Goal: Task Accomplishment & Management: Manage account settings

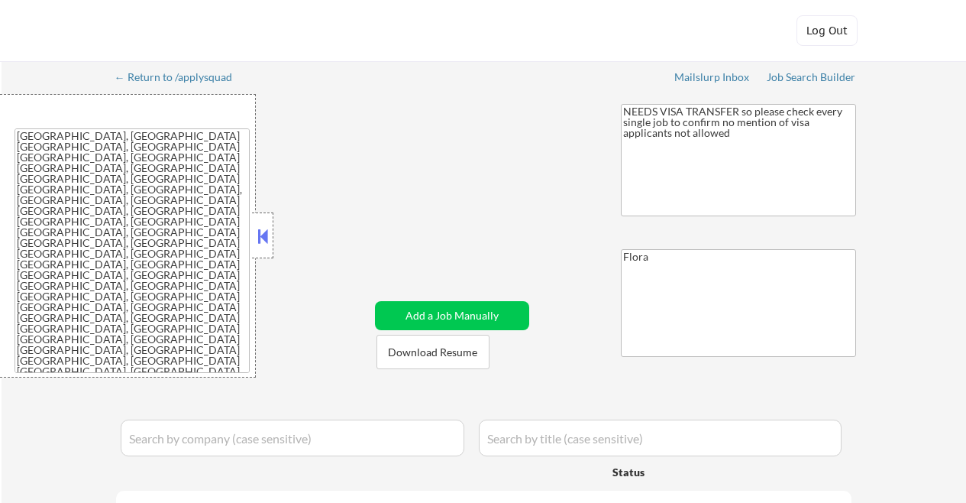
select select ""applied""
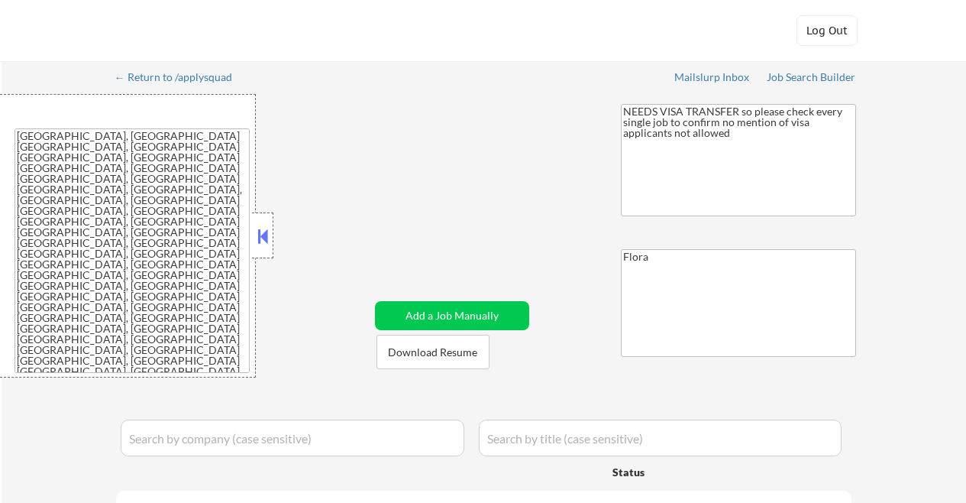
select select ""applied""
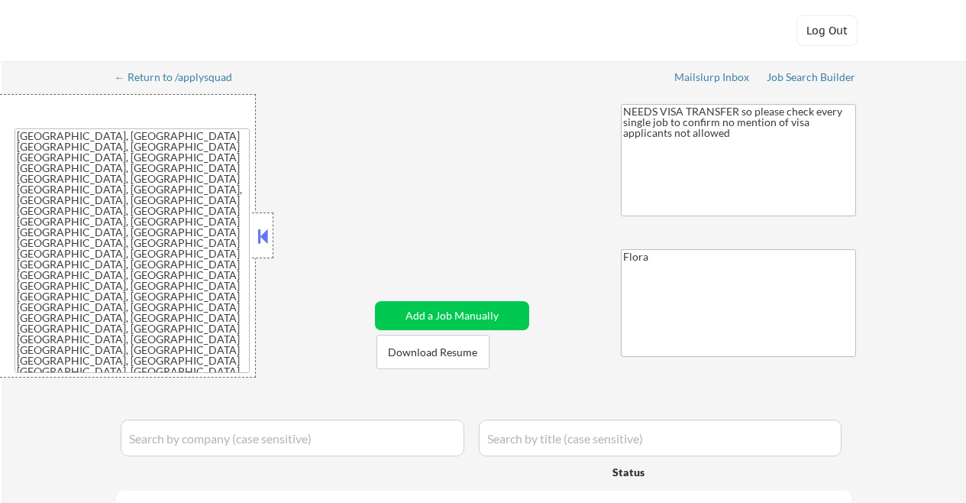
select select ""applied""
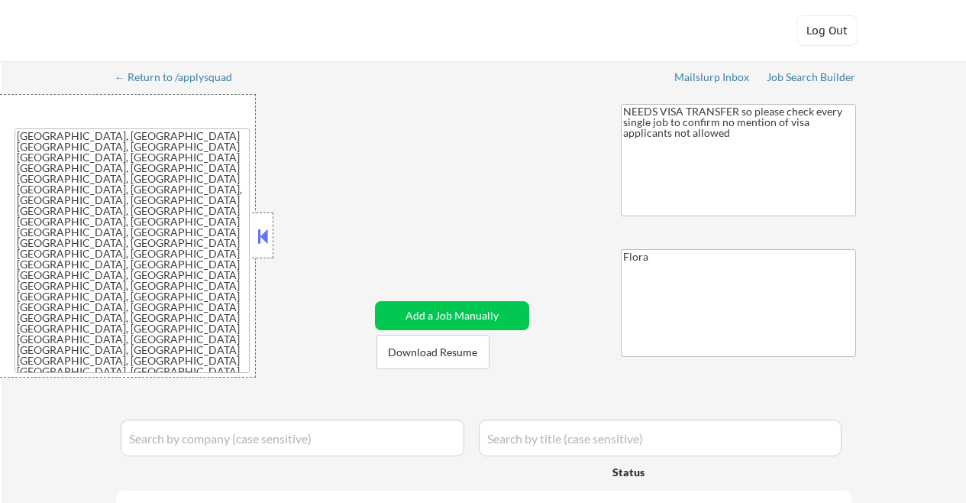
select select ""applied""
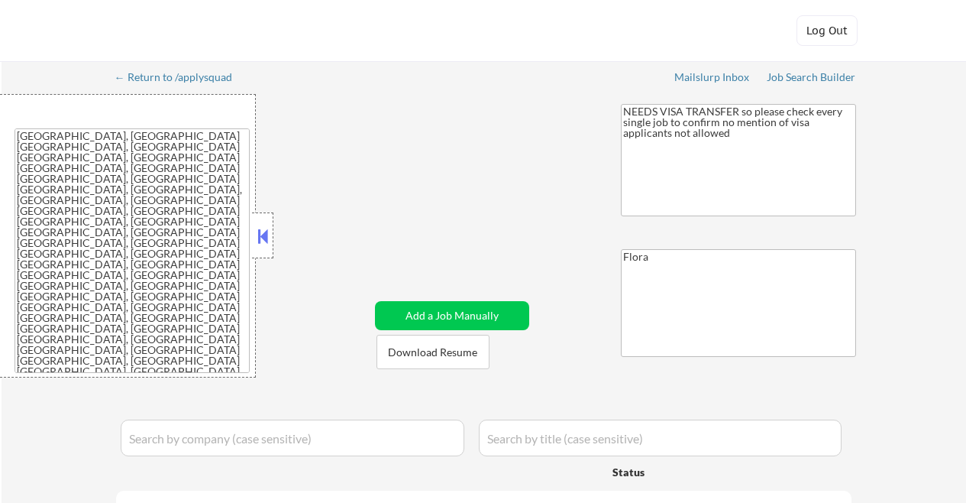
select select ""applied""
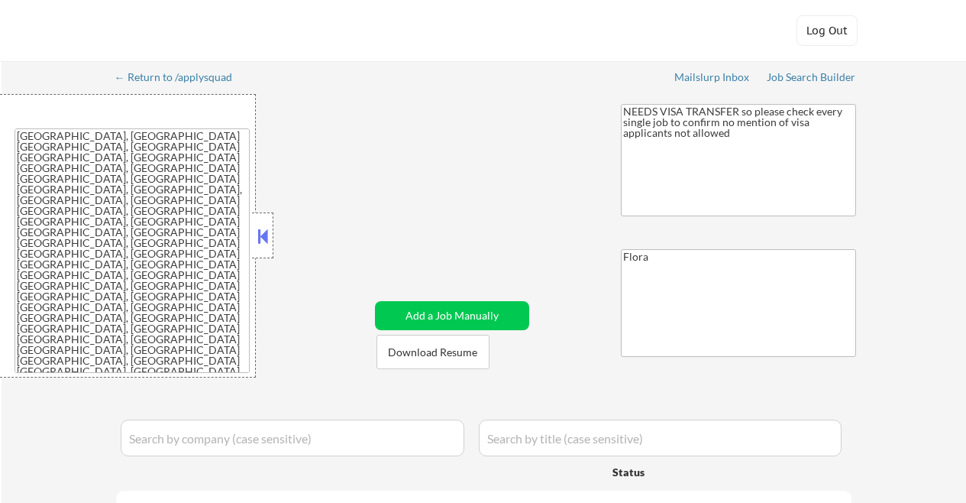
select select ""applied""
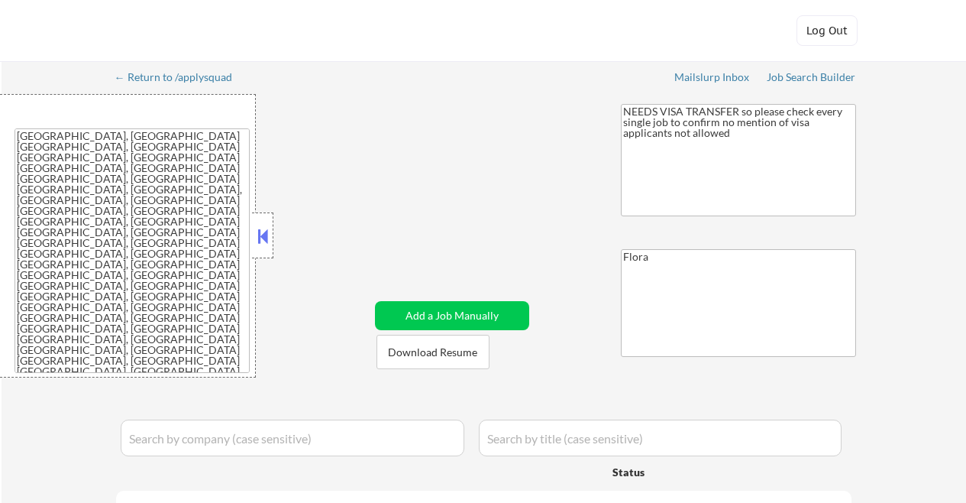
select select ""applied""
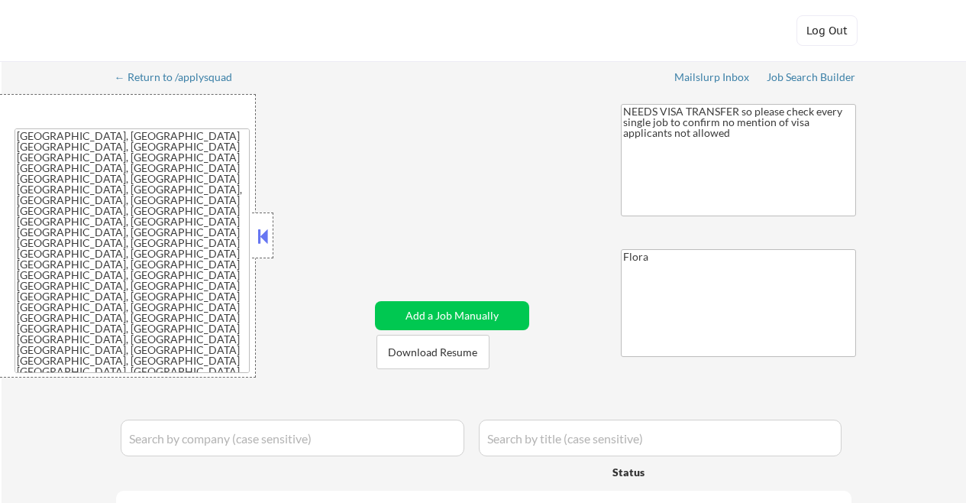
select select ""applied""
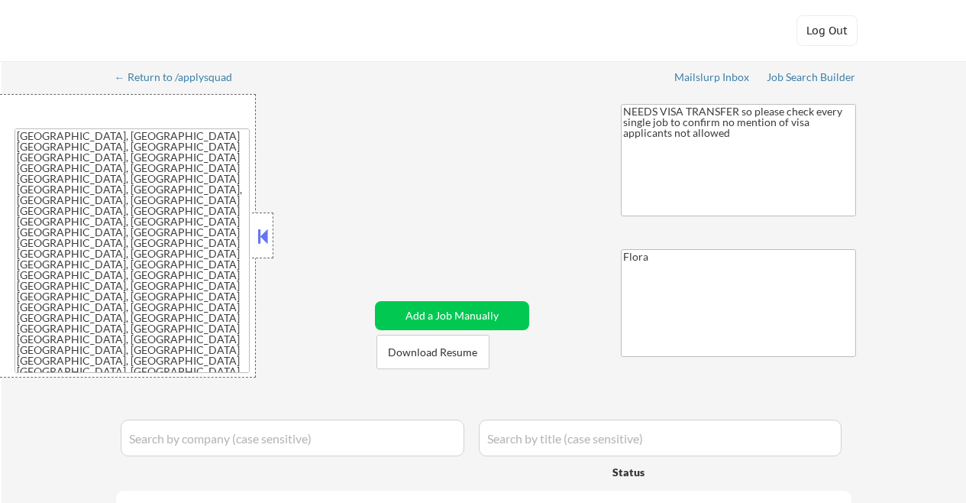
select select ""applied""
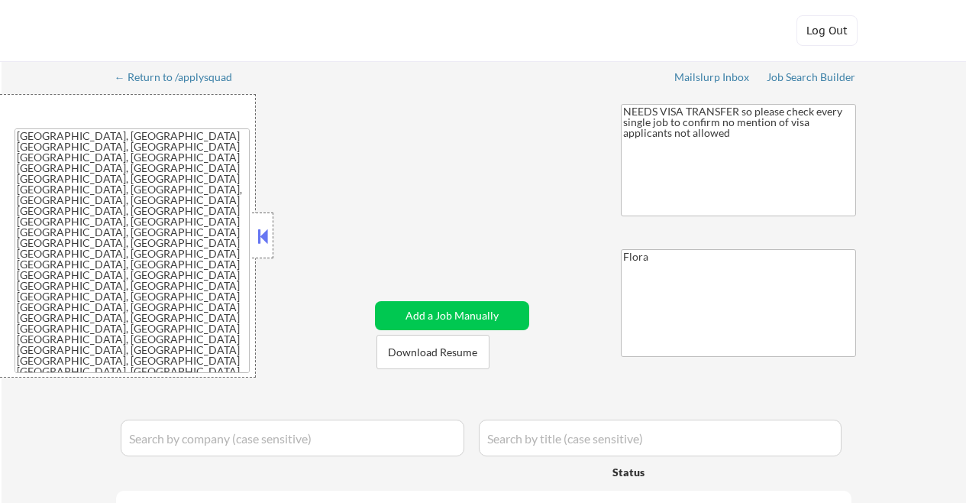
select select ""applied""
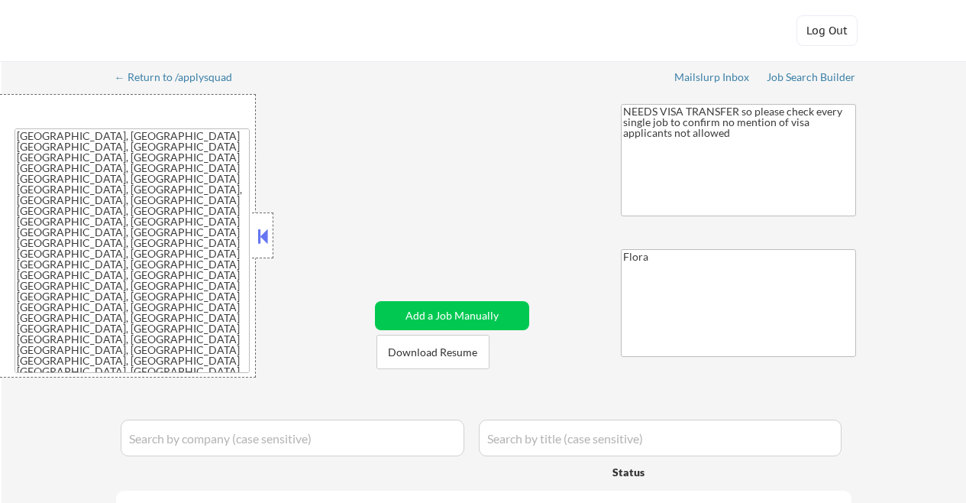
select select ""pending""
select select ""excluded__expired_""
select select ""pending""
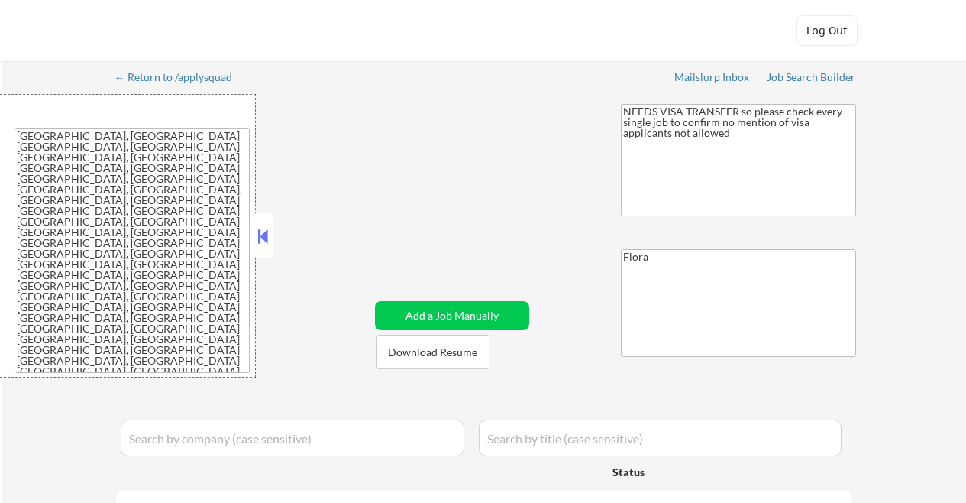
select select ""excluded__other_""
select select ""pending""
select select ""excluded__bad_match_""
select select ""pending""
select select ""excluded__salary_""
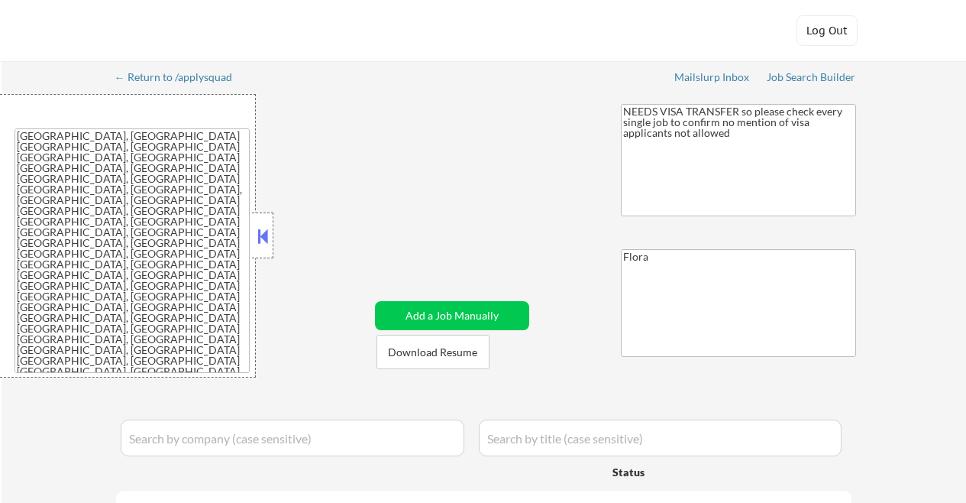
select select ""pending""
select select ""excluded__salary_""
select select ""pending""
select select ""excluded__salary_""
select select ""excluded__other_""
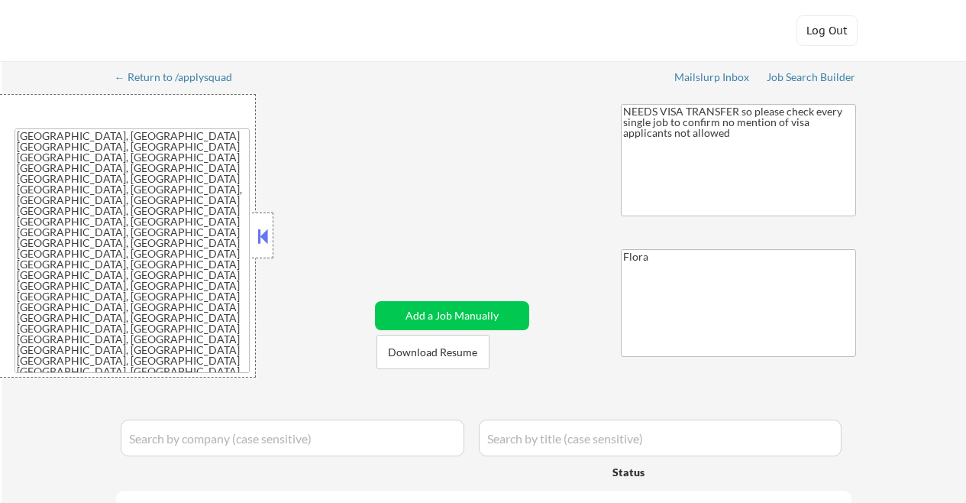
select select ""excluded__expired_""
select select ""pending""
select select ""excluded__expired_""
select select ""excluded__blocklist_""
select select ""excluded__bad_match_""
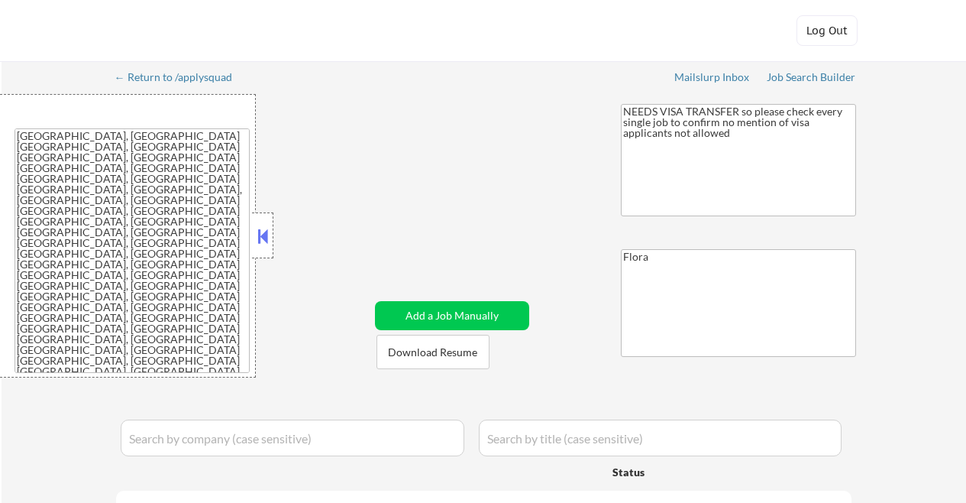
select select ""excluded__salary_""
select select ""pending""
select select ""excluded""
select select ""excluded__blocklist_""
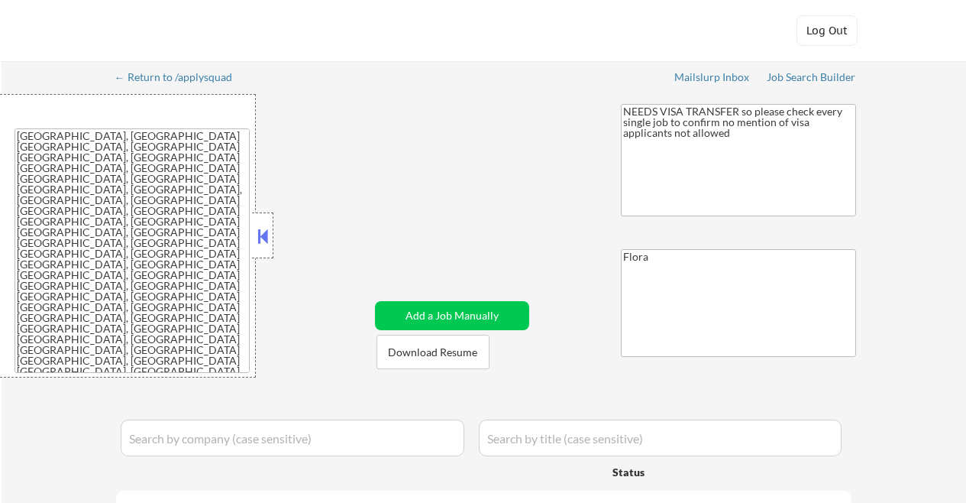
select select ""pending""
select select ""excluded__expired_""
select select ""pending""
select select ""excluded__location_""
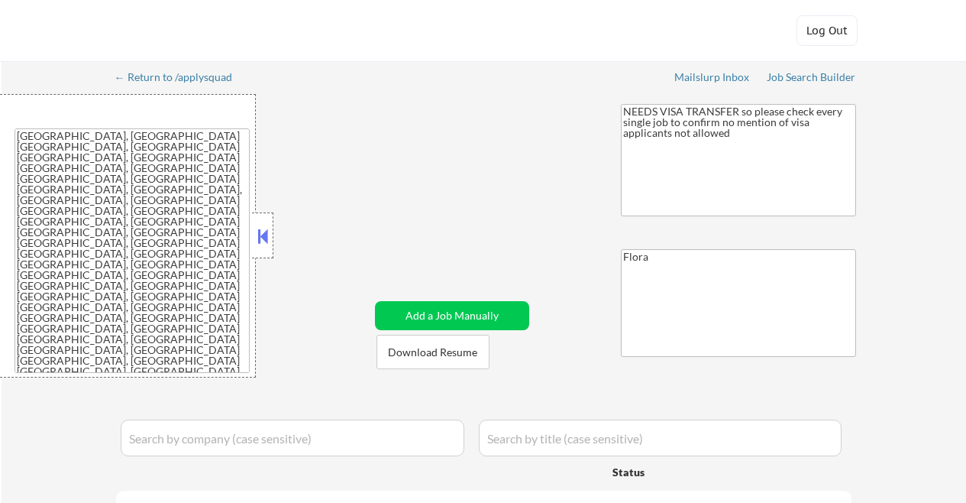
select select ""pending""
select select ""excluded__expired_""
select select ""excluded__salary_""
select select ""excluded__bad_match_""
select select ""excluded__other_""
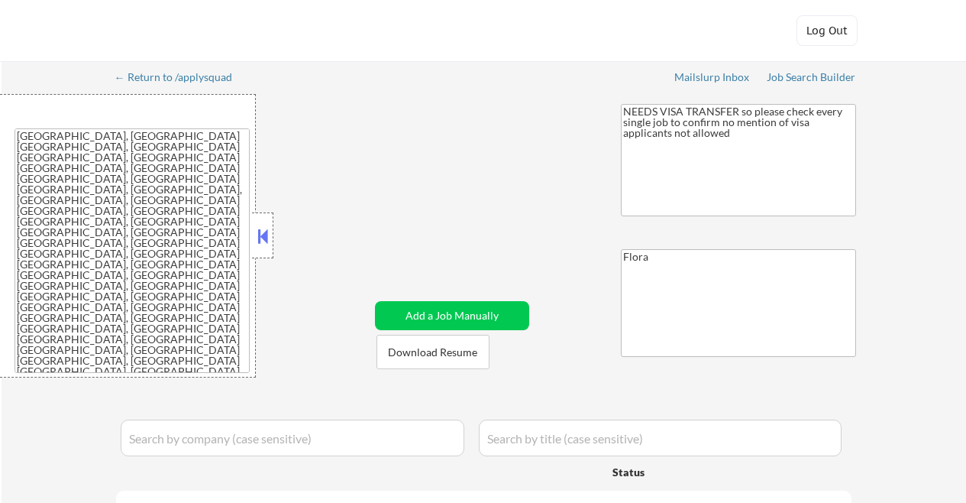
select select ""excluded__blocklist_""
select select ""excluded""
select select ""pending""
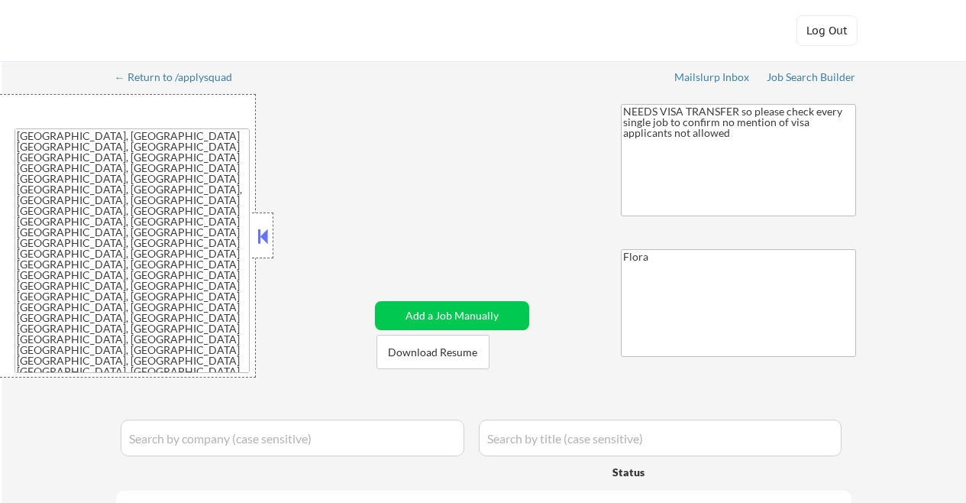
select select ""pending""
select select ""excluded__salary_""
select select ""excluded""
select select ""pending""
select select ""excluded""
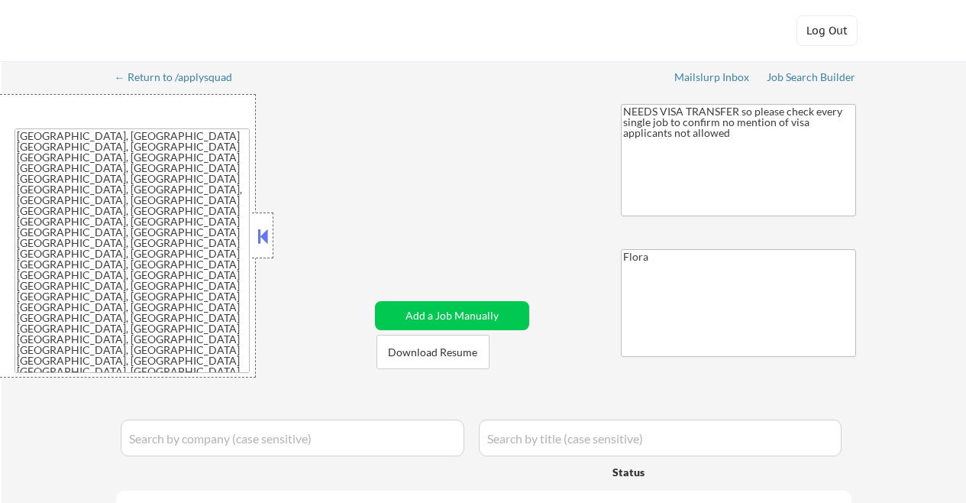
select select ""excluded__location_""
select select ""pending""
select select ""excluded__location_""
select select ""pending""
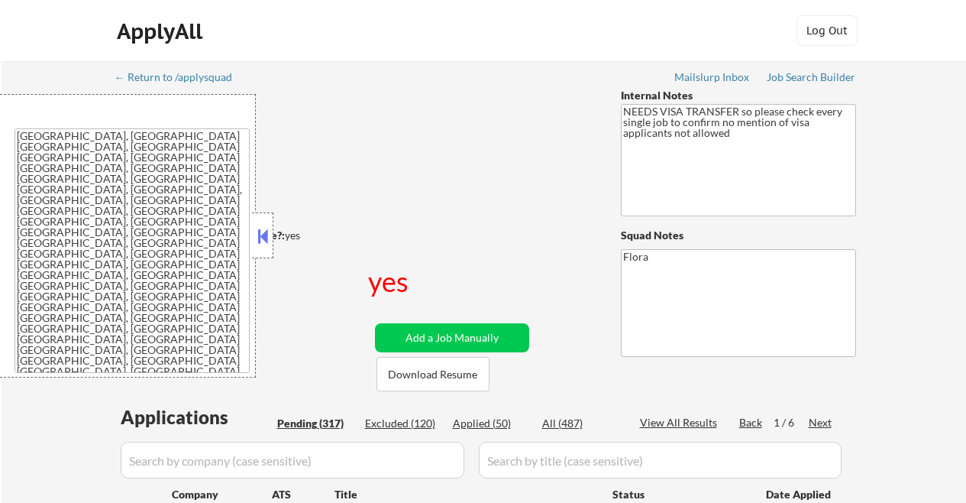
select select ""pending""
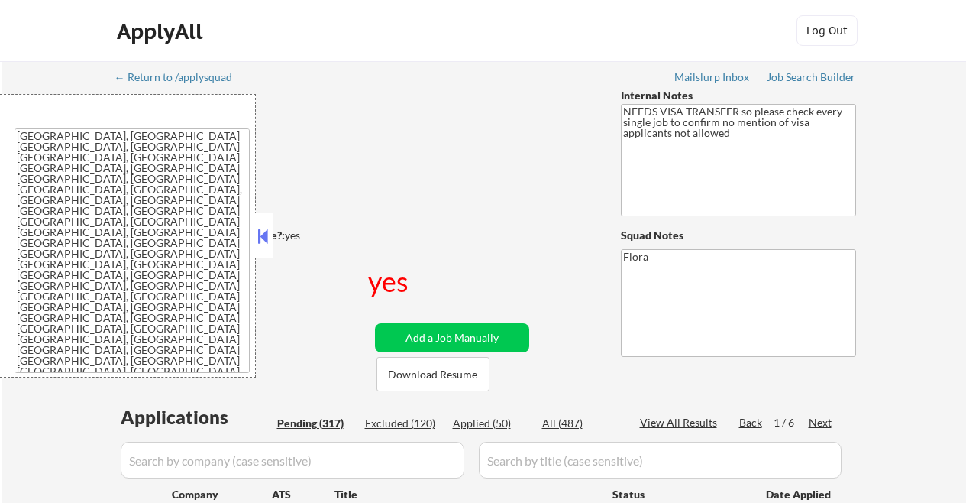
select select ""pending""
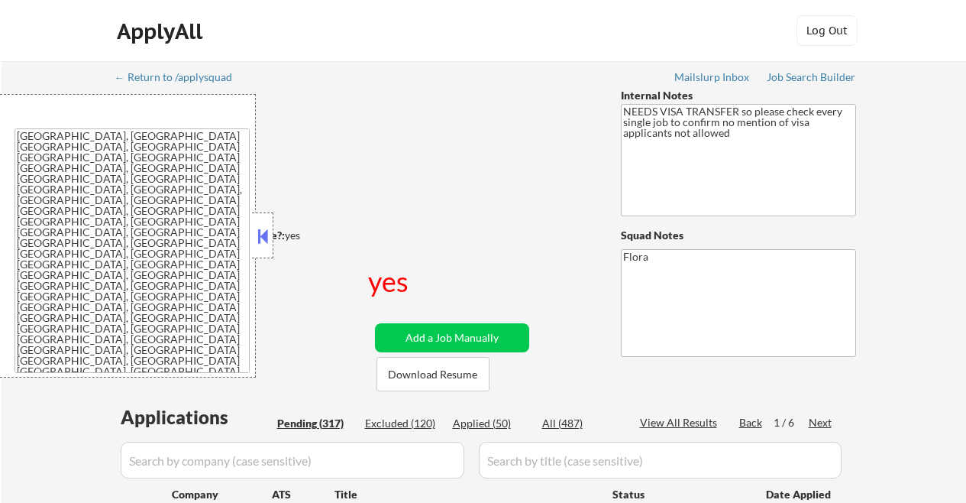
select select ""pending""
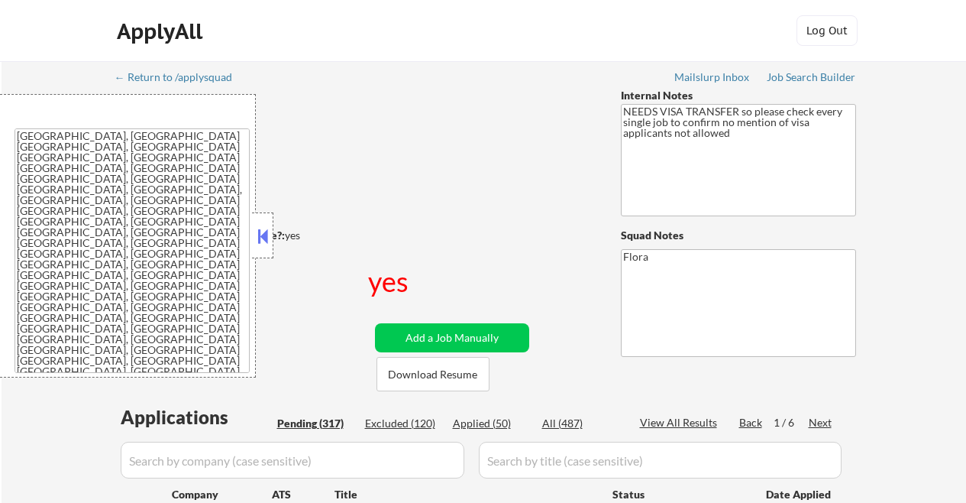
select select ""pending""
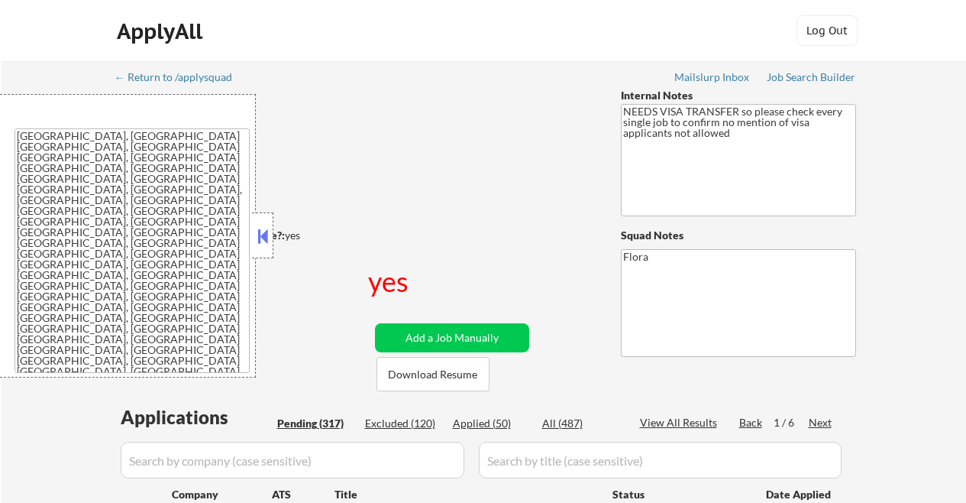
select select ""pending""
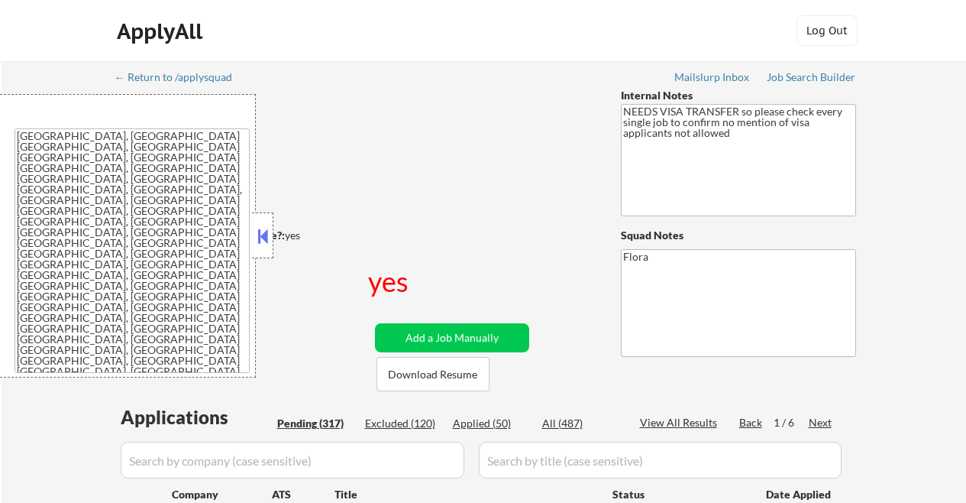
select select ""pending""
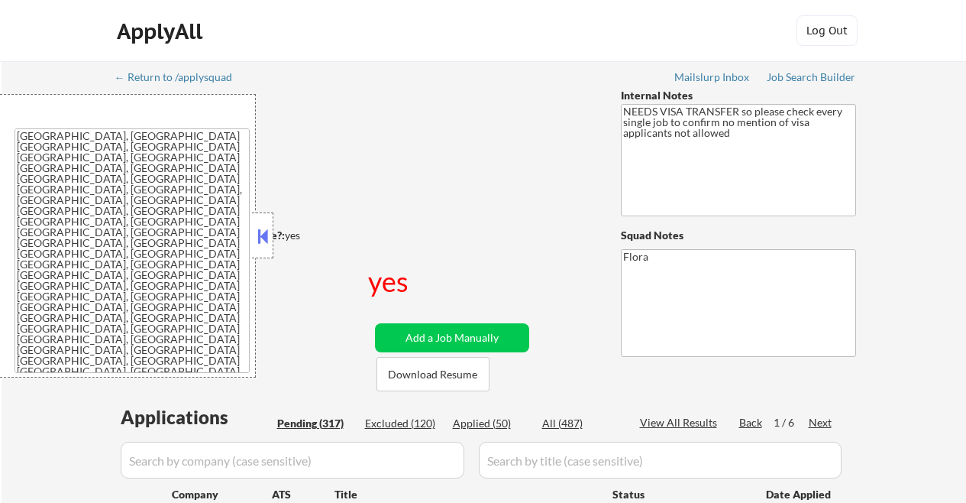
select select ""pending""
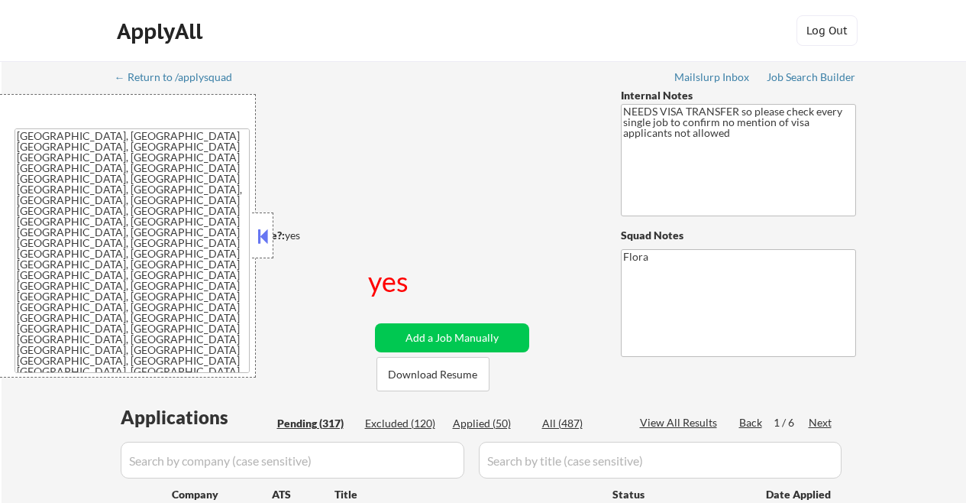
select select ""pending""
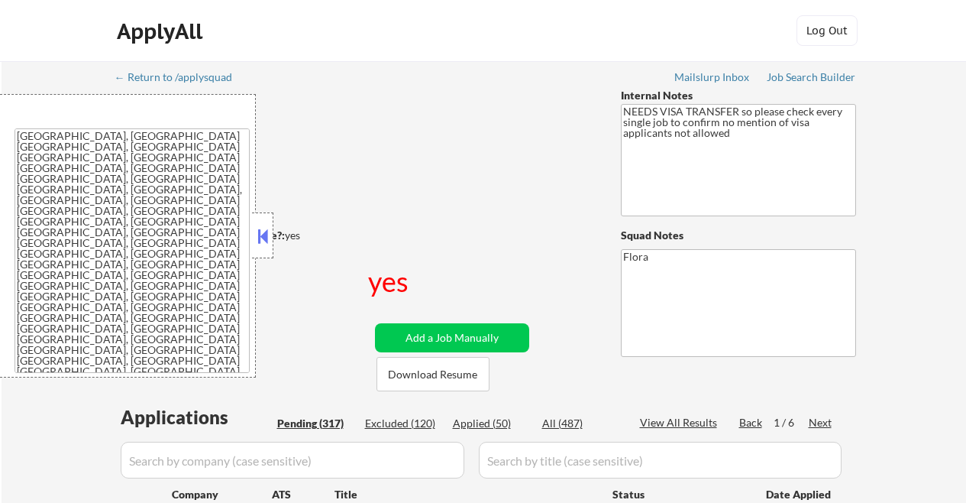
select select ""pending""
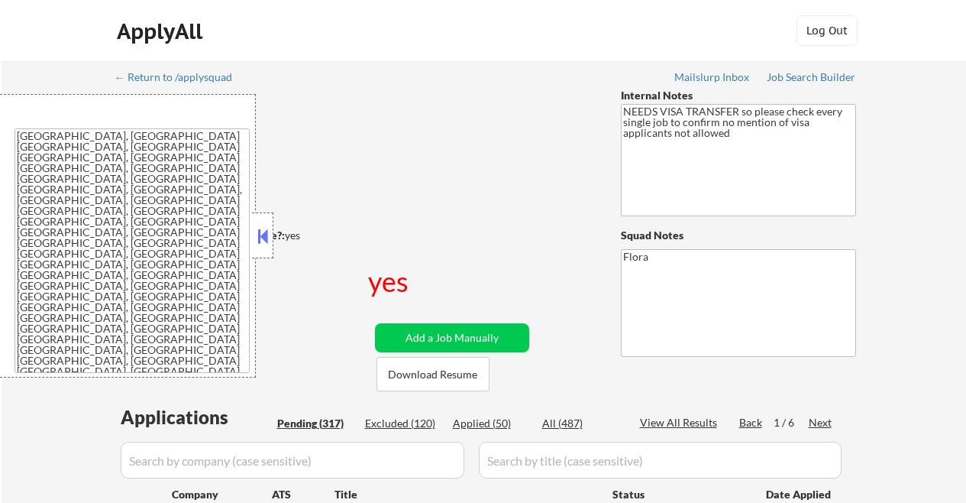
select select ""pending""
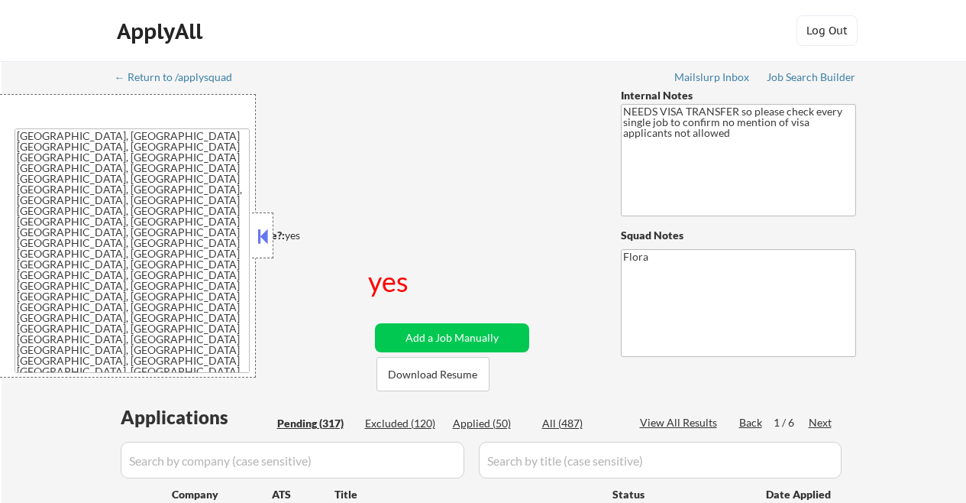
select select ""pending""
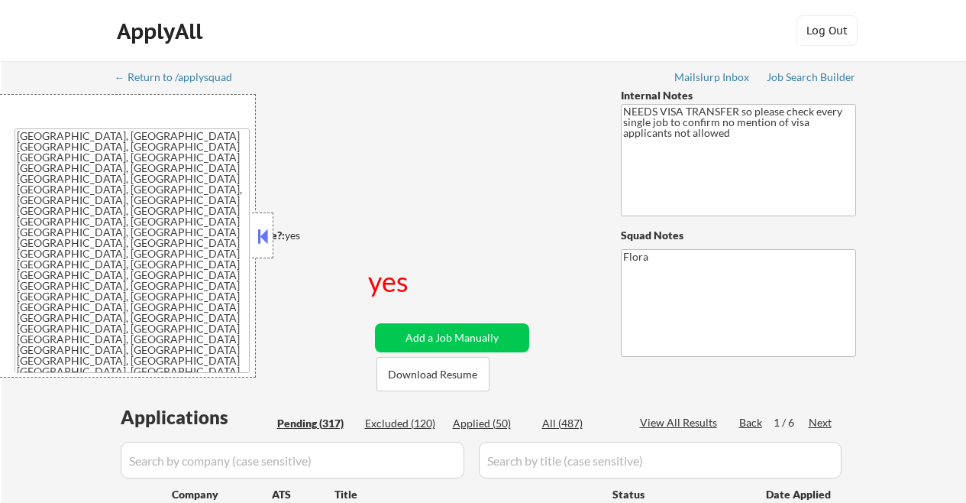
select select ""pending""
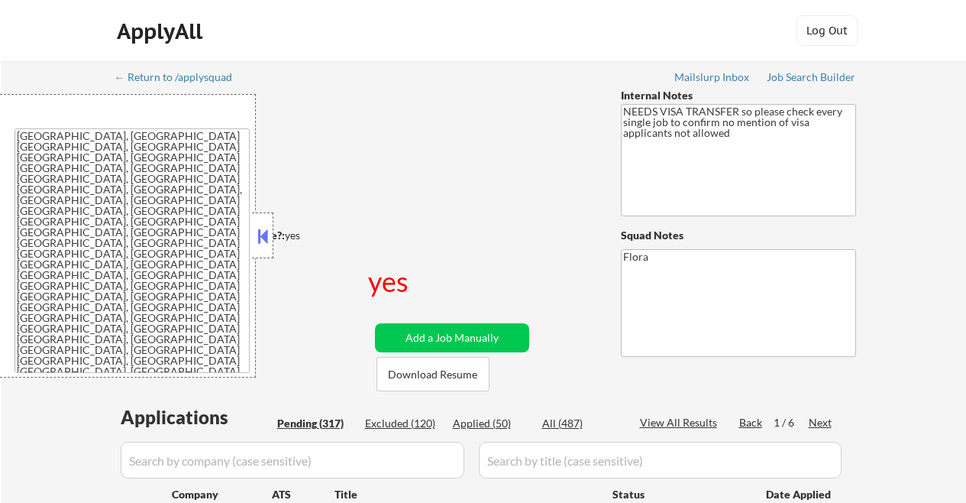
select select ""pending""
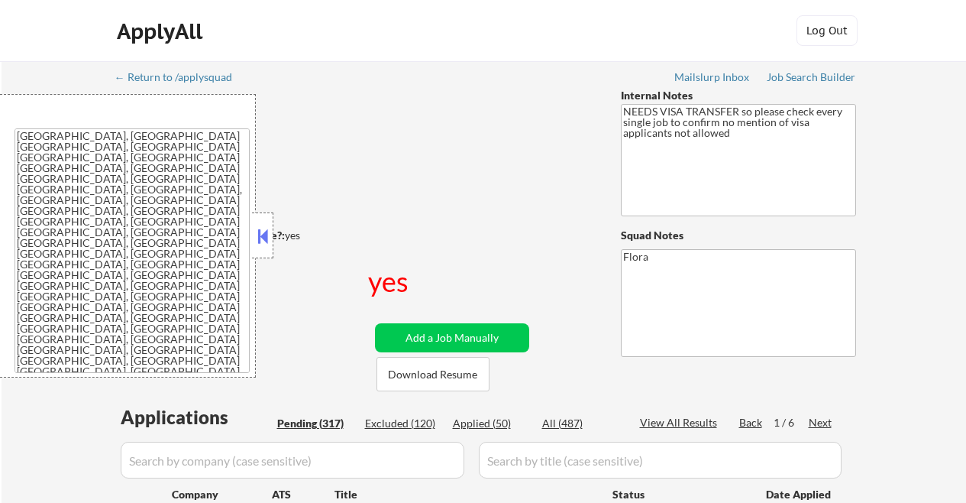
select select ""pending""
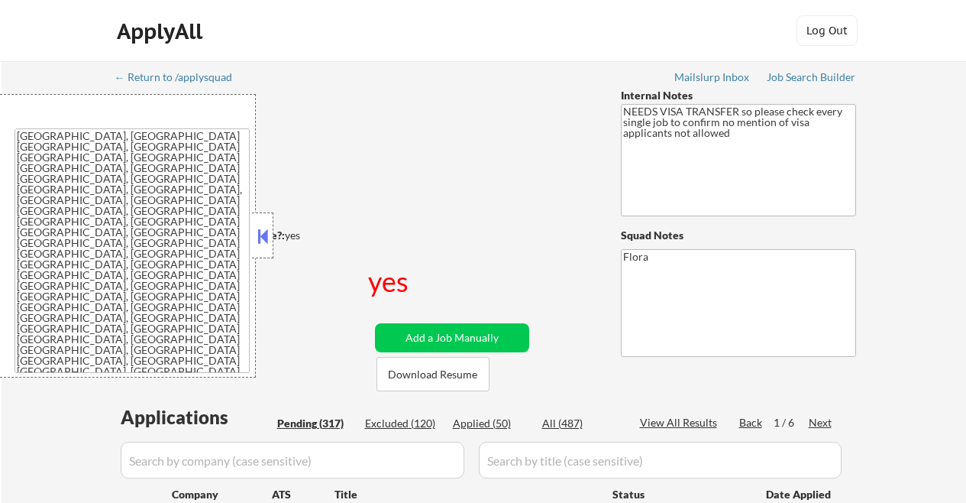
select select ""pending""
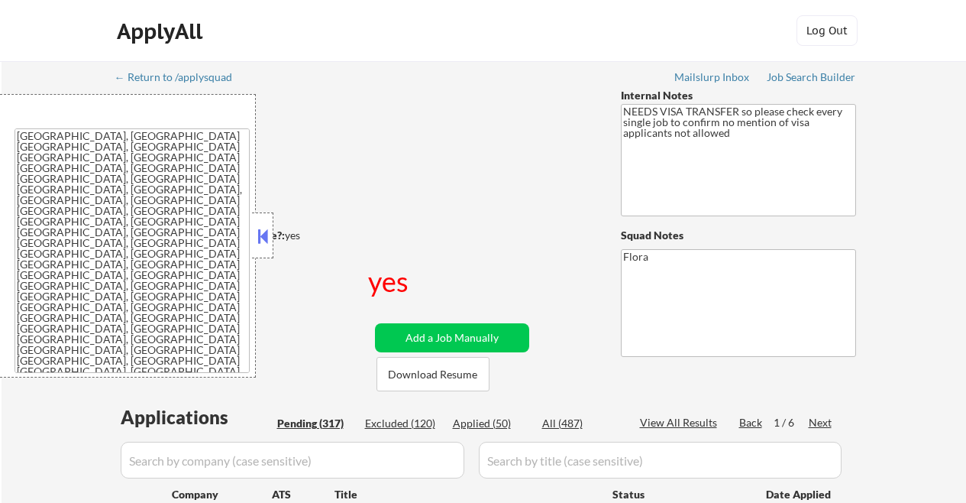
select select ""pending""
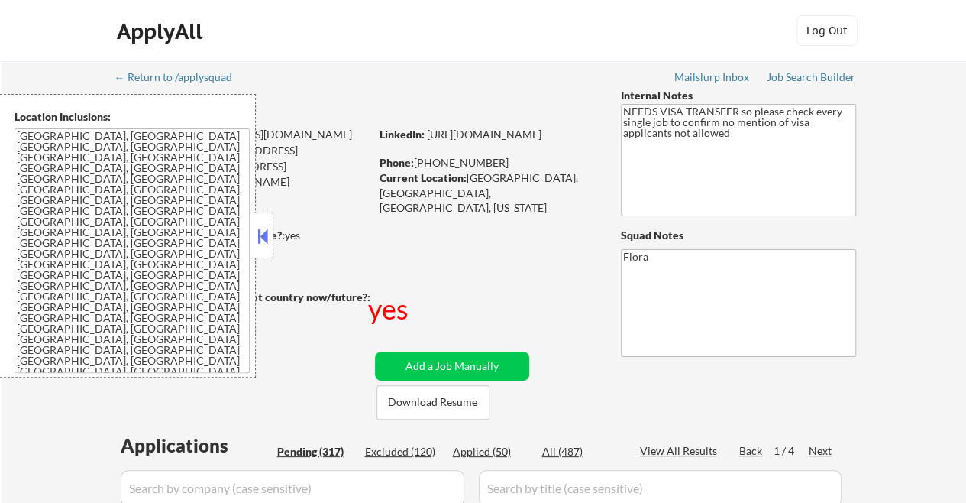
click at [264, 231] on button at bounding box center [262, 236] width 17 height 23
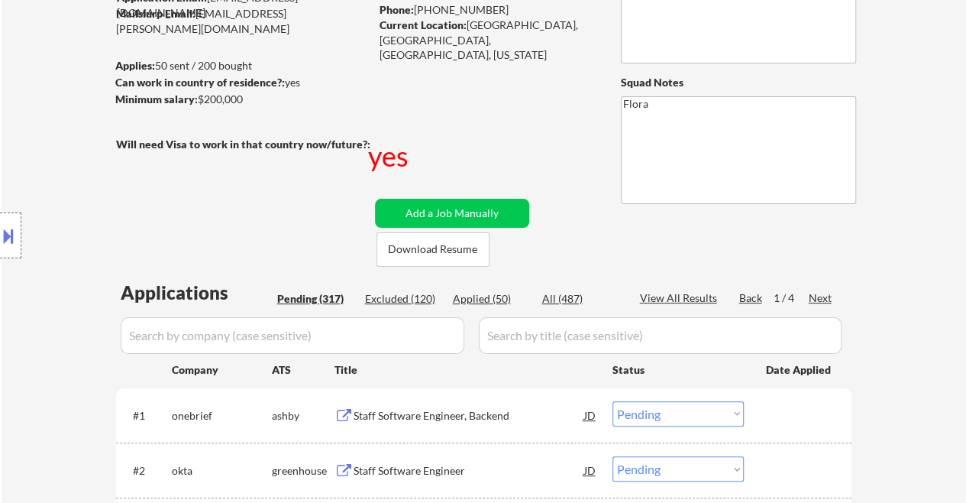
scroll to position [382, 0]
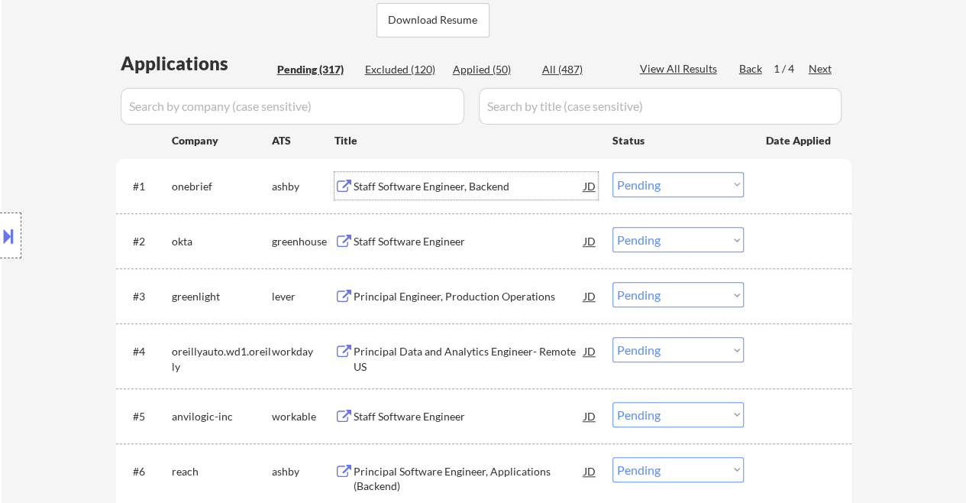
click at [430, 186] on div "Staff Software Engineer, Backend" at bounding box center [469, 186] width 231 height 15
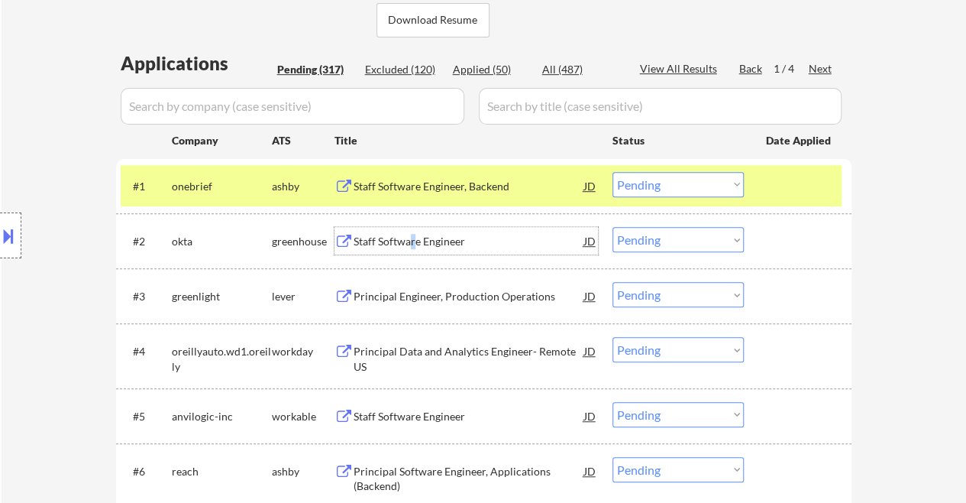
click at [412, 244] on div "Staff Software Engineer" at bounding box center [469, 241] width 231 height 15
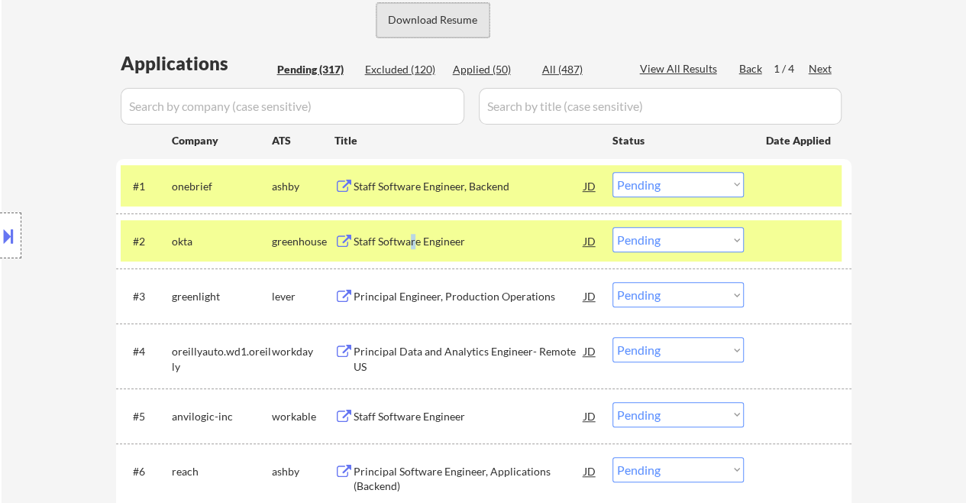
drag, startPoint x: 438, startPoint y: 22, endPoint x: 483, endPoint y: 156, distance: 141.0
click at [439, 21] on button "Download Resume" at bounding box center [433, 20] width 113 height 34
click at [672, 240] on select "Choose an option... Pending Applied Excluded (Questions) Excluded (Expired) Exc…" at bounding box center [678, 239] width 131 height 25
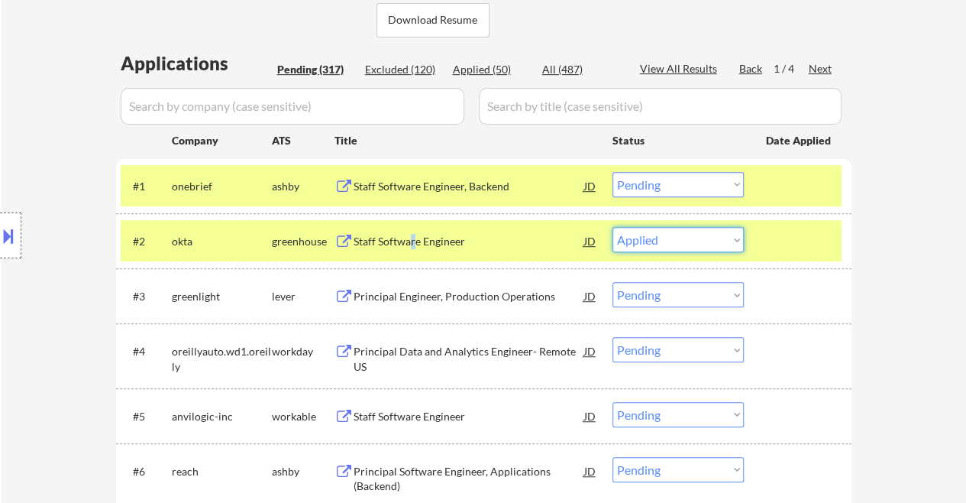
click at [613, 227] on select "Choose an option... Pending Applied Excluded (Questions) Excluded (Expired) Exc…" at bounding box center [678, 239] width 131 height 25
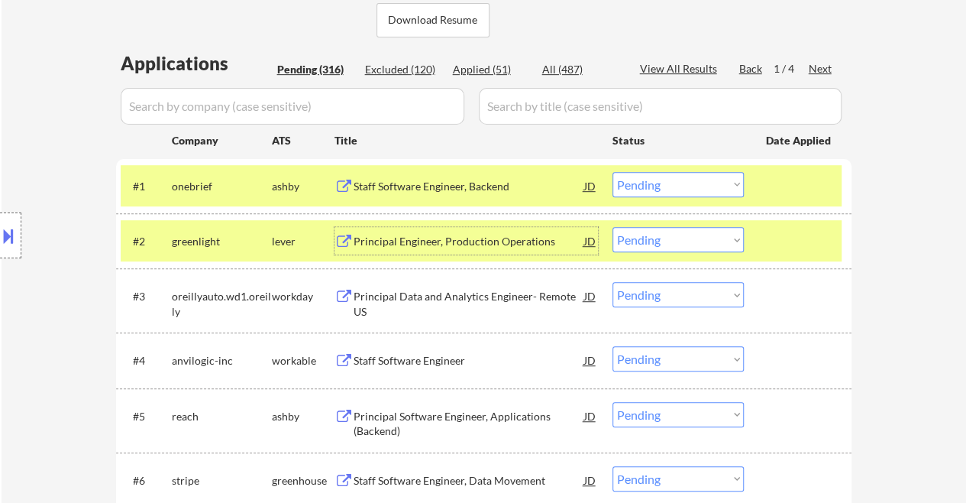
click at [432, 237] on div "Principal Engineer, Production Operations" at bounding box center [469, 241] width 231 height 15
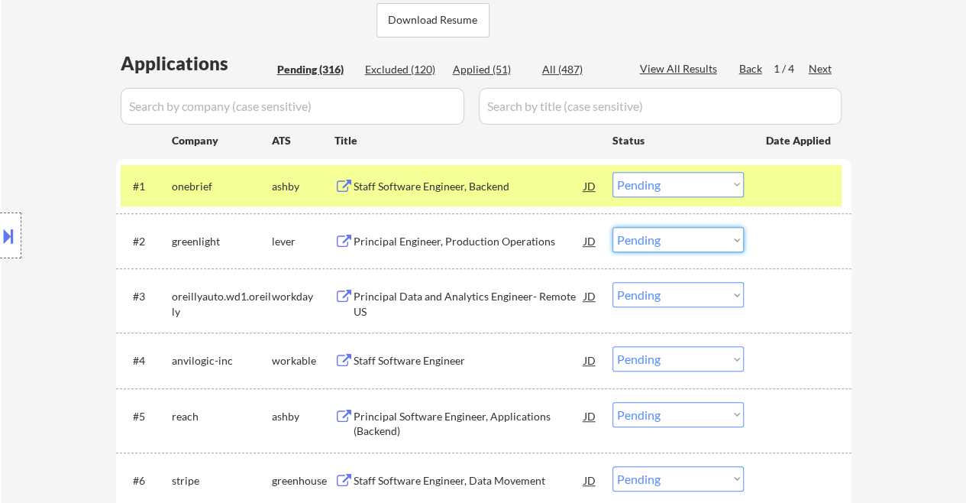
click at [661, 238] on select "Choose an option... Pending Applied Excluded (Questions) Excluded (Expired) Exc…" at bounding box center [678, 239] width 131 height 25
click at [613, 227] on select "Choose an option... Pending Applied Excluded (Questions) Excluded (Expired) Exc…" at bounding box center [678, 239] width 131 height 25
select select ""pending""
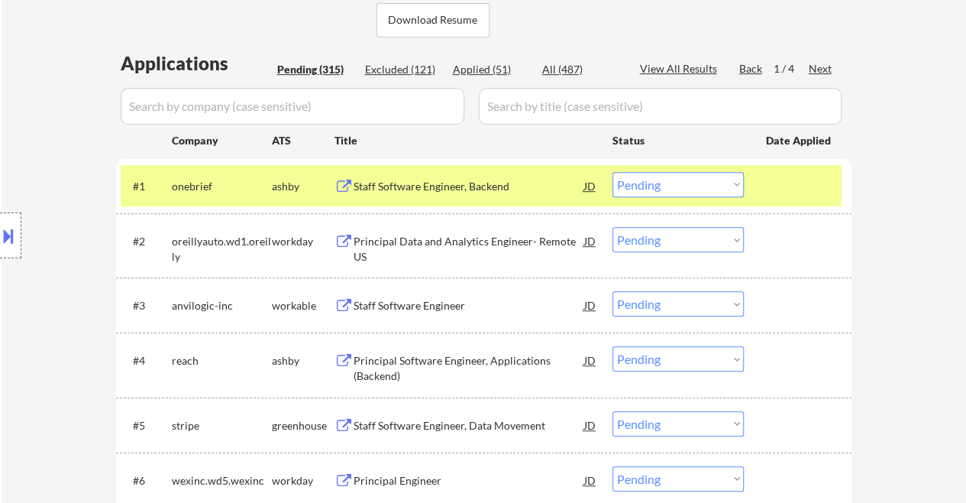
scroll to position [535, 0]
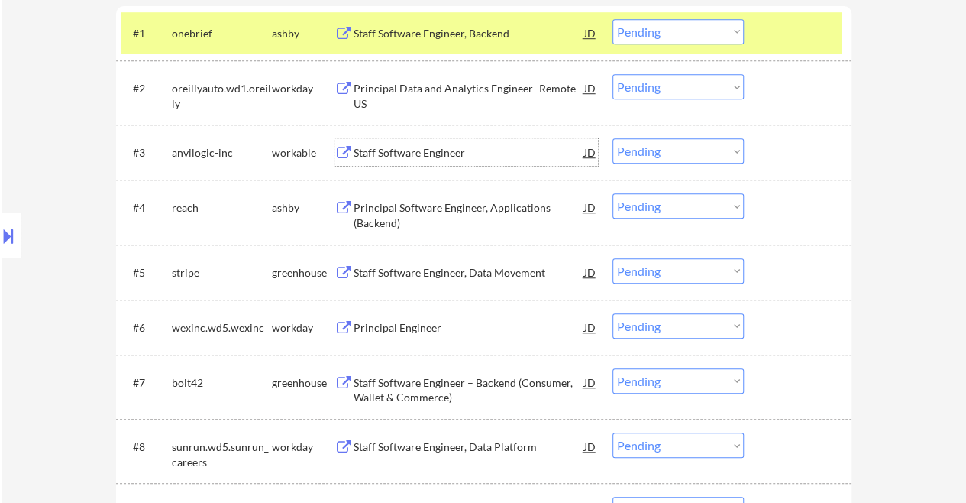
click at [417, 154] on div "Staff Software Engineer" at bounding box center [469, 152] width 231 height 15
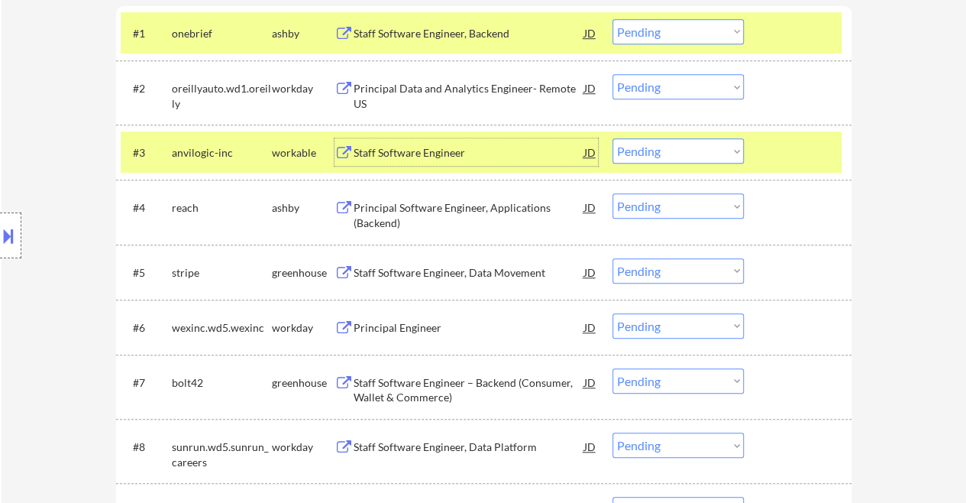
click at [642, 155] on select "Choose an option... Pending Applied Excluded (Questions) Excluded (Expired) Exc…" at bounding box center [678, 150] width 131 height 25
click at [613, 138] on select "Choose an option... Pending Applied Excluded (Questions) Excluded (Expired) Exc…" at bounding box center [678, 150] width 131 height 25
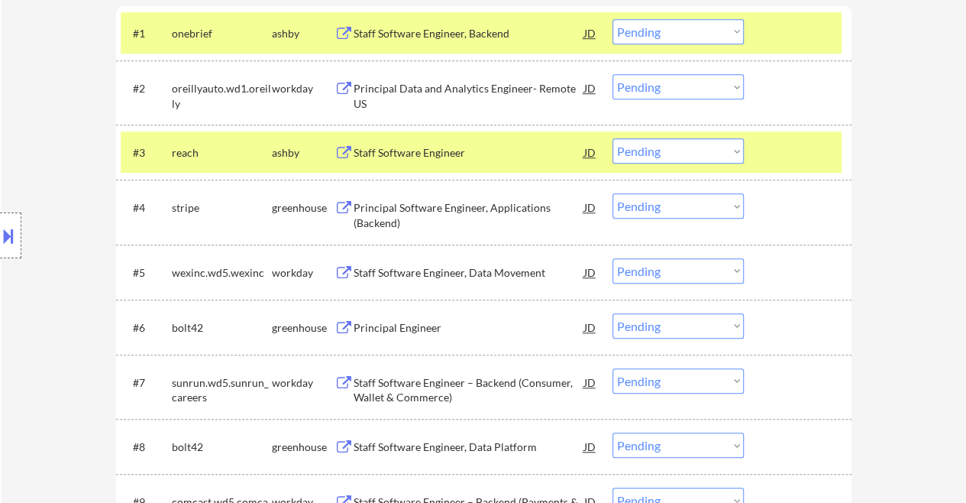
click at [426, 154] on div "Staff Software Engineer" at bounding box center [469, 152] width 231 height 15
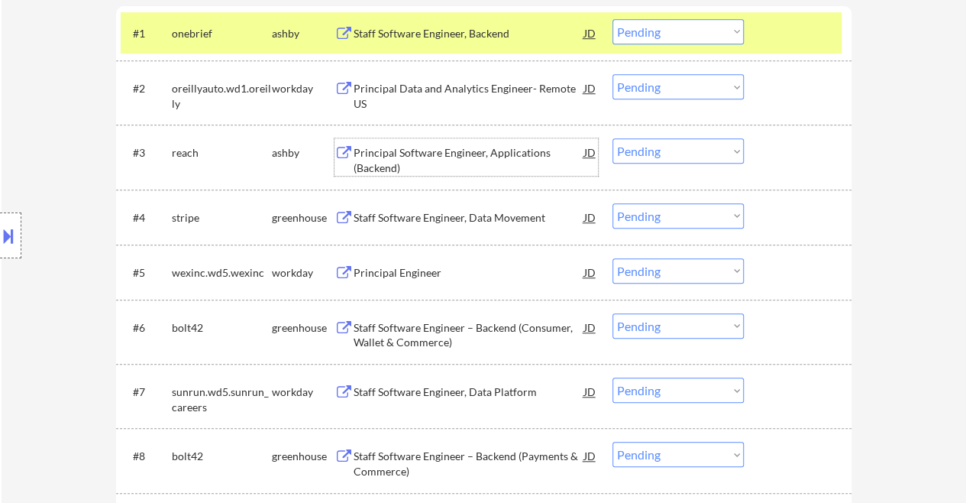
click at [672, 149] on select "Choose an option... Pending Applied Excluded (Questions) Excluded (Expired) Exc…" at bounding box center [678, 150] width 131 height 25
click at [613, 138] on select "Choose an option... Pending Applied Excluded (Questions) Excluded (Expired) Exc…" at bounding box center [678, 150] width 131 height 25
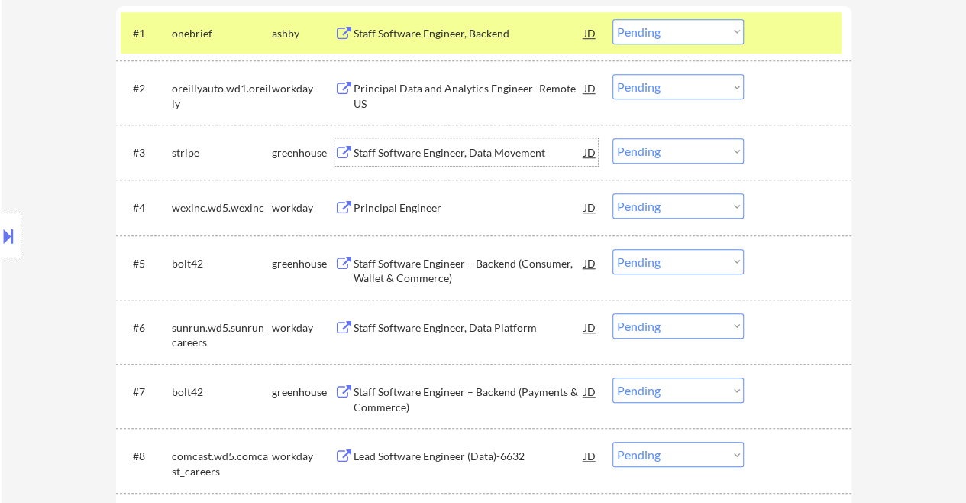
click at [421, 150] on div "Staff Software Engineer, Data Movement" at bounding box center [469, 152] width 231 height 15
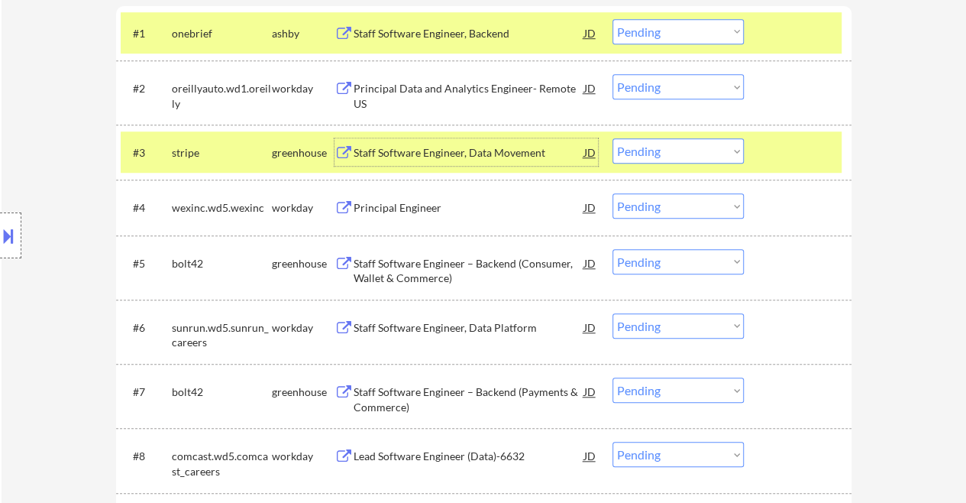
click at [687, 149] on select "Choose an option... Pending Applied Excluded (Questions) Excluded (Expired) Exc…" at bounding box center [678, 150] width 131 height 25
click at [613, 138] on select "Choose an option... Pending Applied Excluded (Questions) Excluded (Expired) Exc…" at bounding box center [678, 150] width 131 height 25
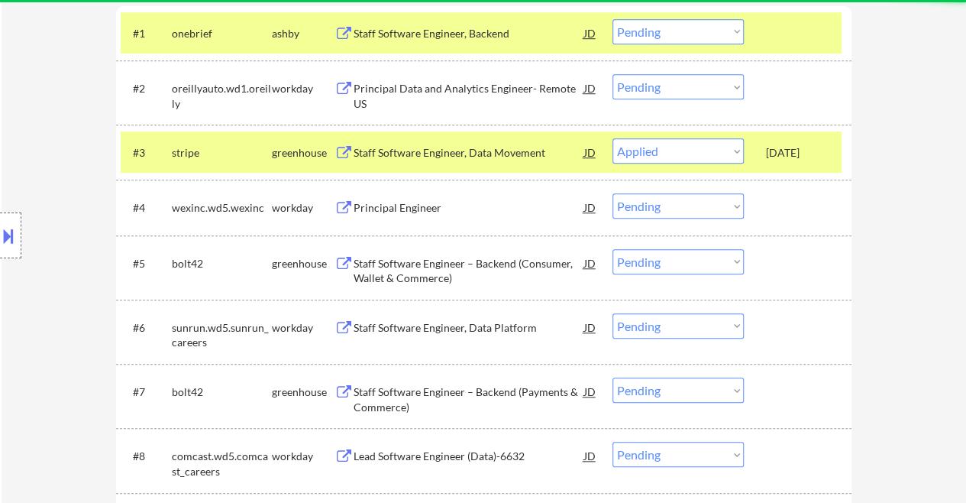
select select ""pending""
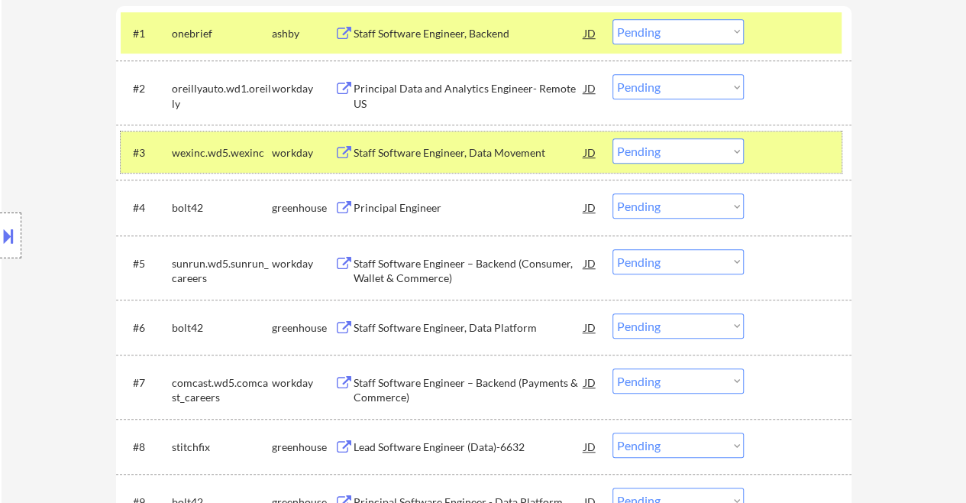
click at [784, 157] on div at bounding box center [799, 151] width 67 height 27
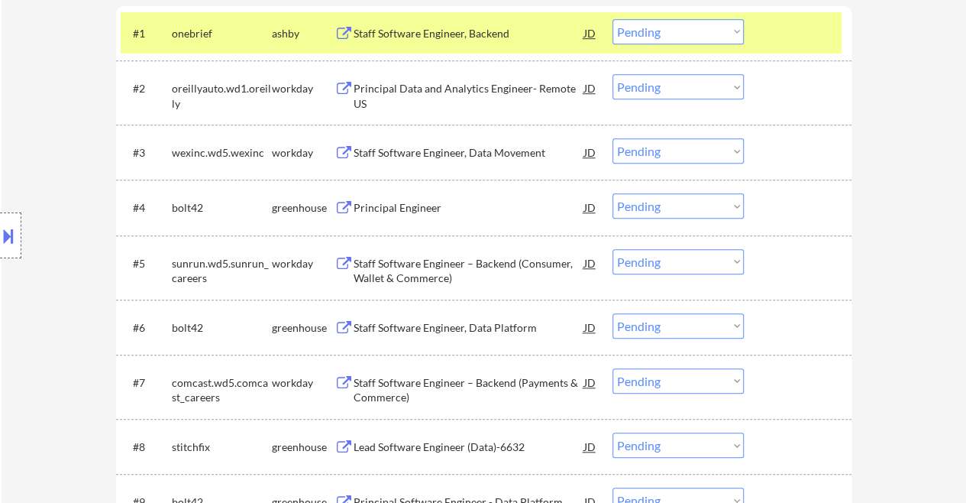
click at [776, 35] on div at bounding box center [799, 32] width 67 height 27
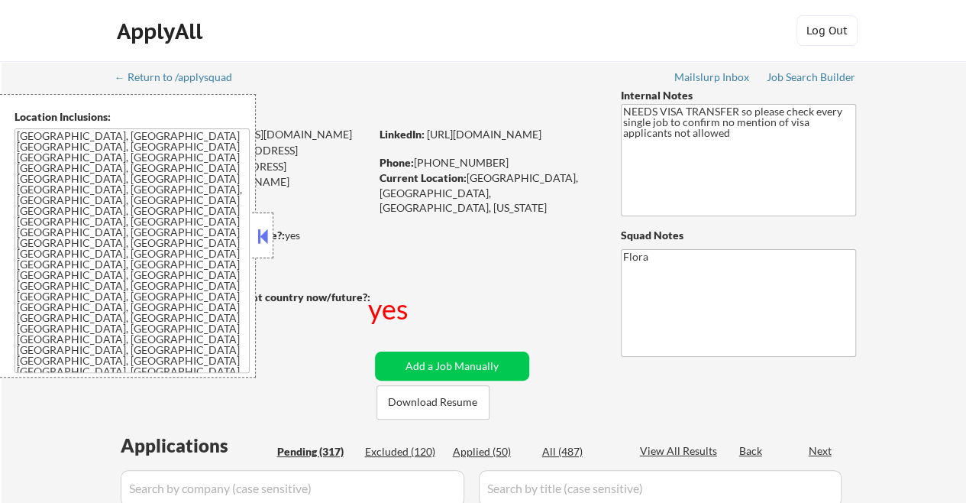
select select ""pending""
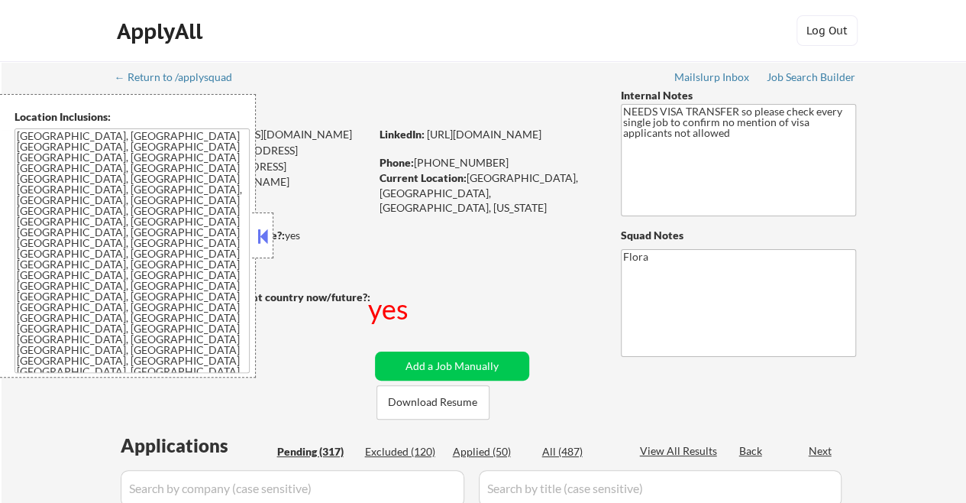
select select ""pending""
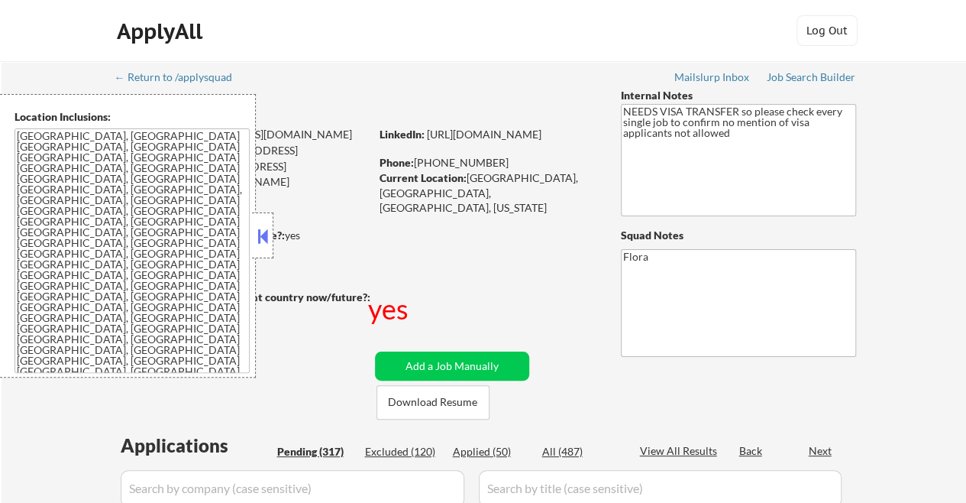
select select ""pending""
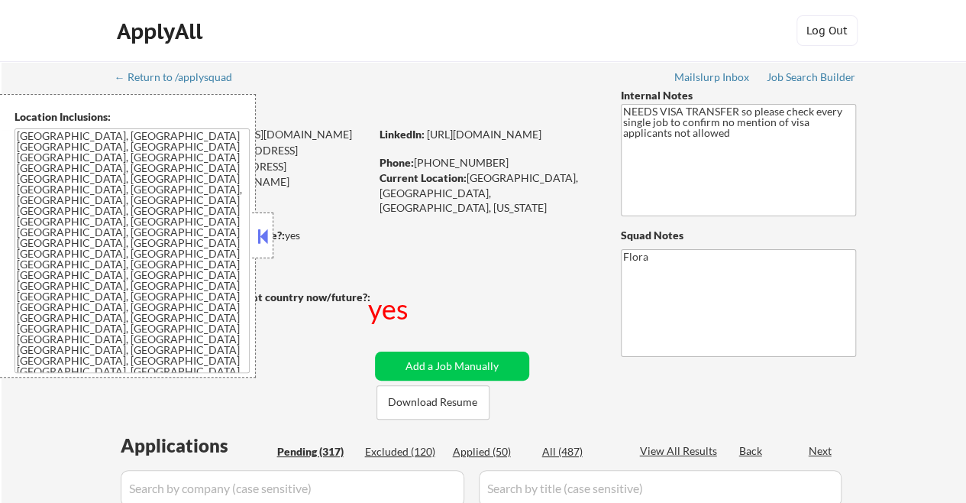
select select ""pending""
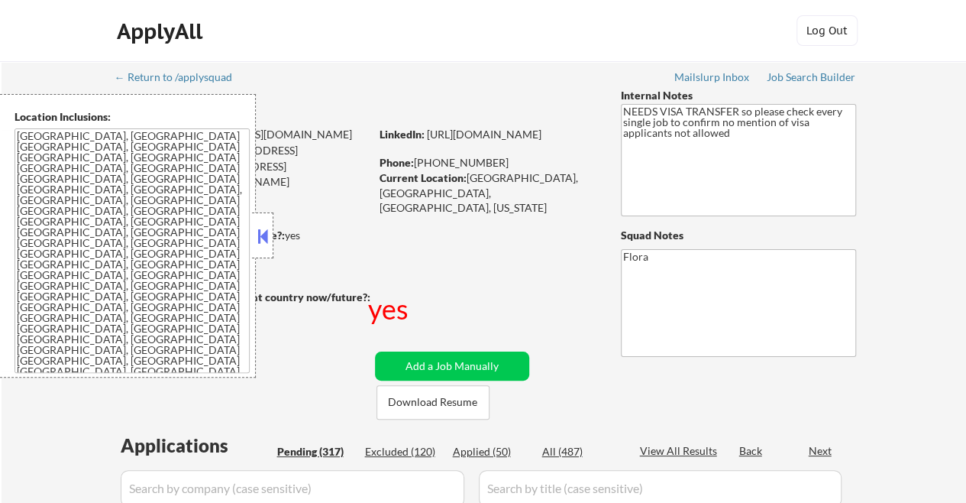
select select ""pending""
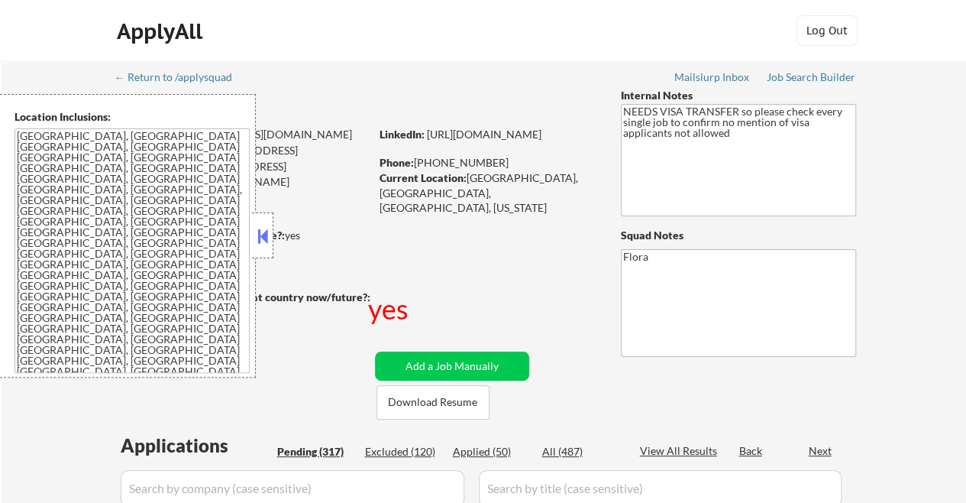
select select ""pending""
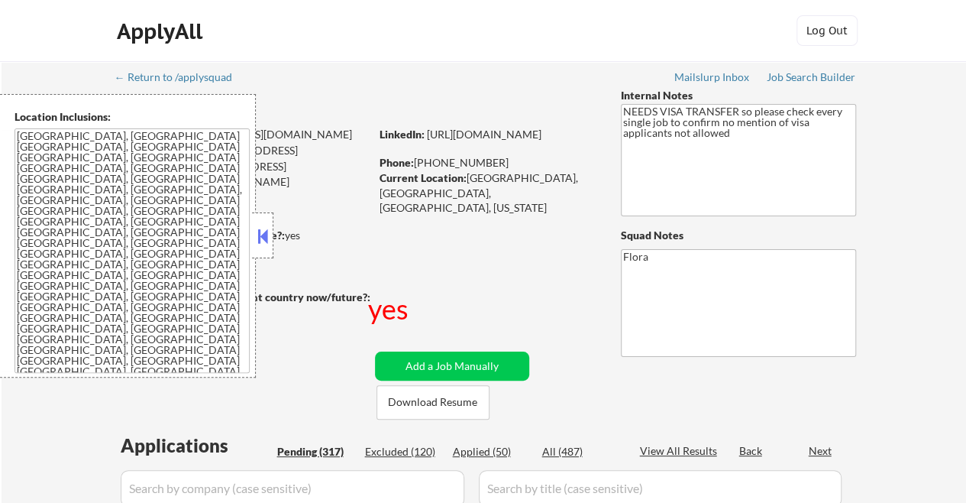
select select ""pending""
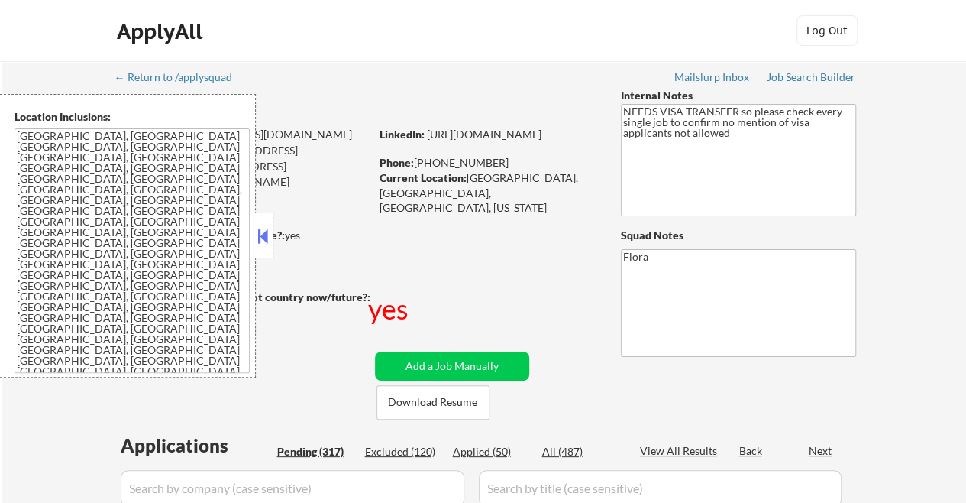
select select ""pending""
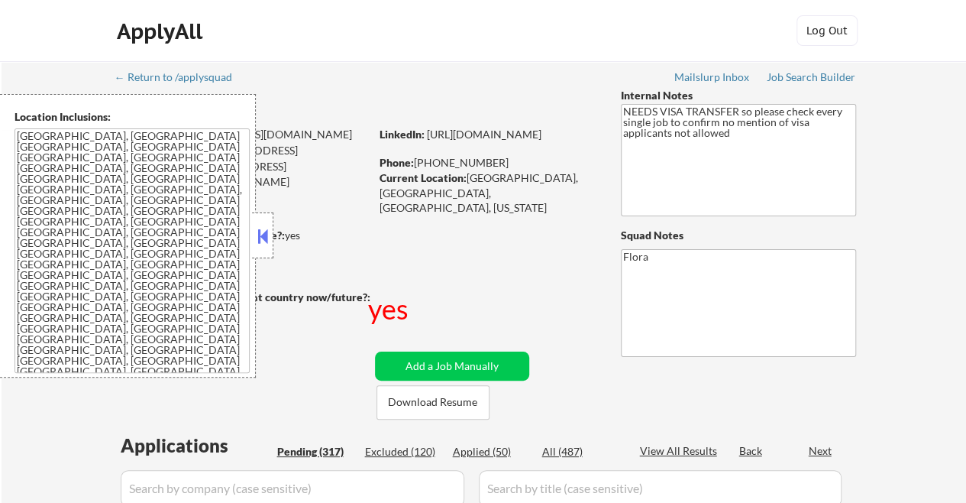
select select ""pending""
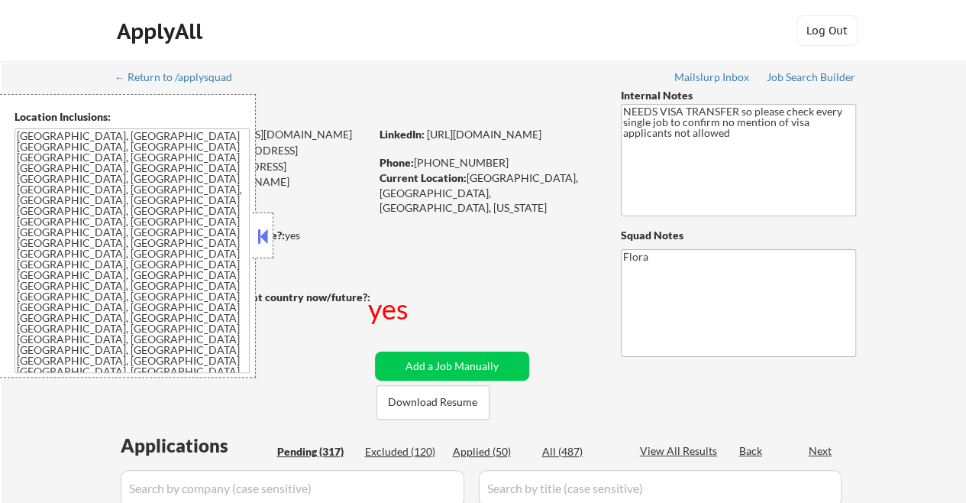
select select ""pending""
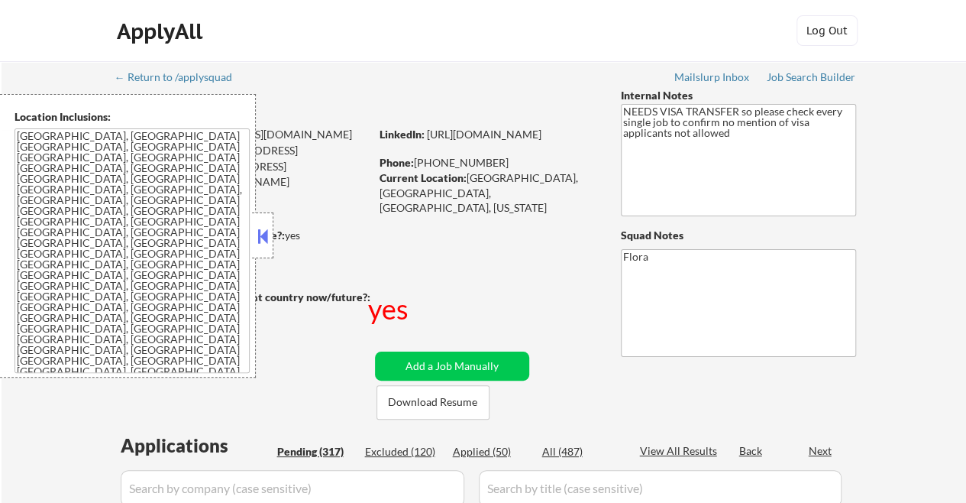
select select ""pending""
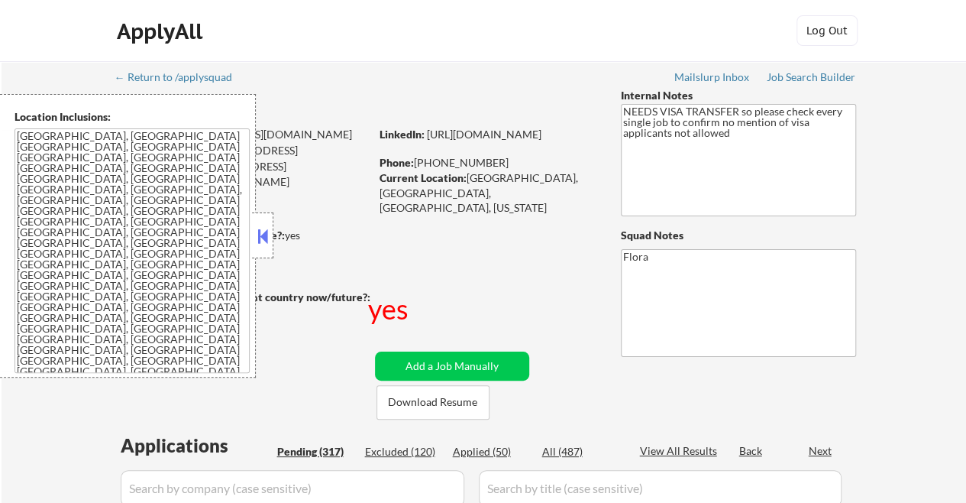
select select ""pending""
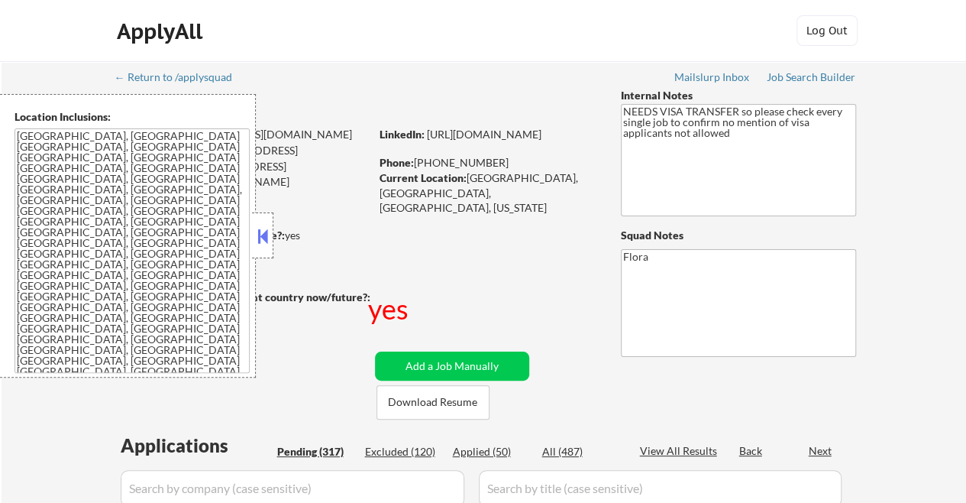
select select ""pending""
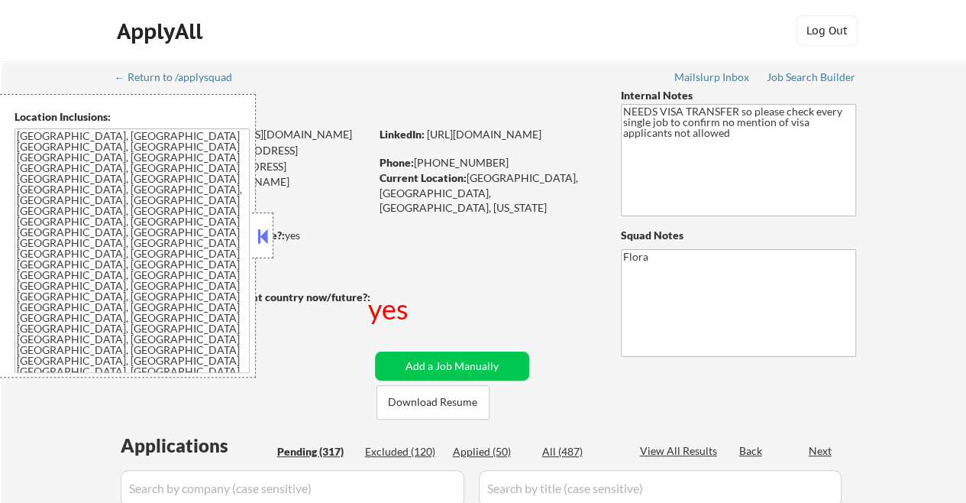
select select ""pending""
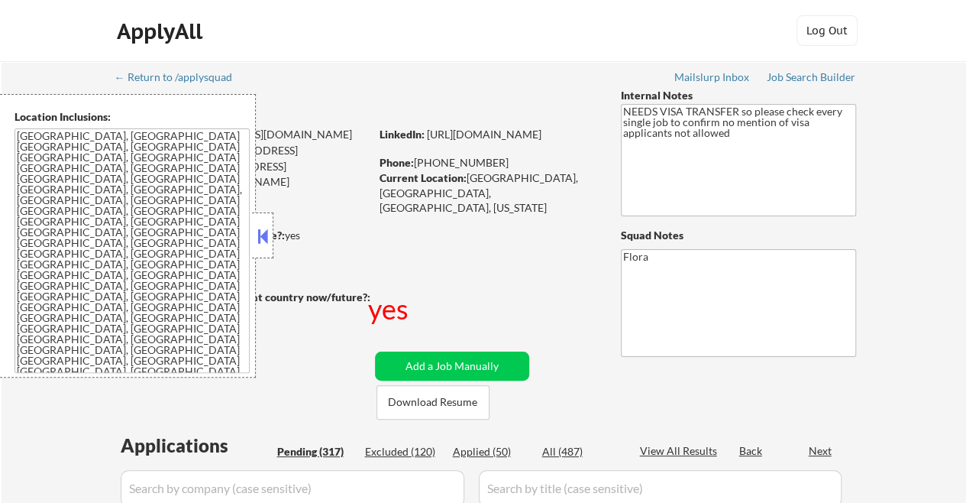
select select ""pending""
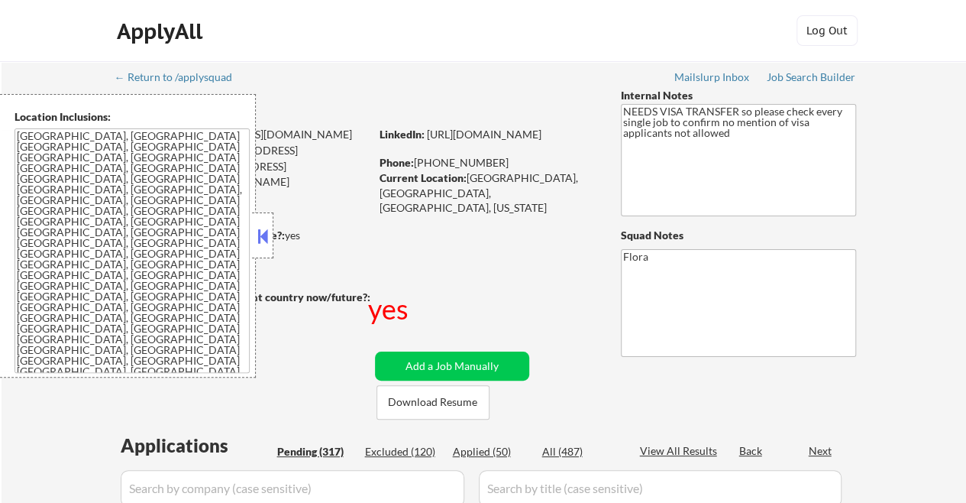
select select ""pending""
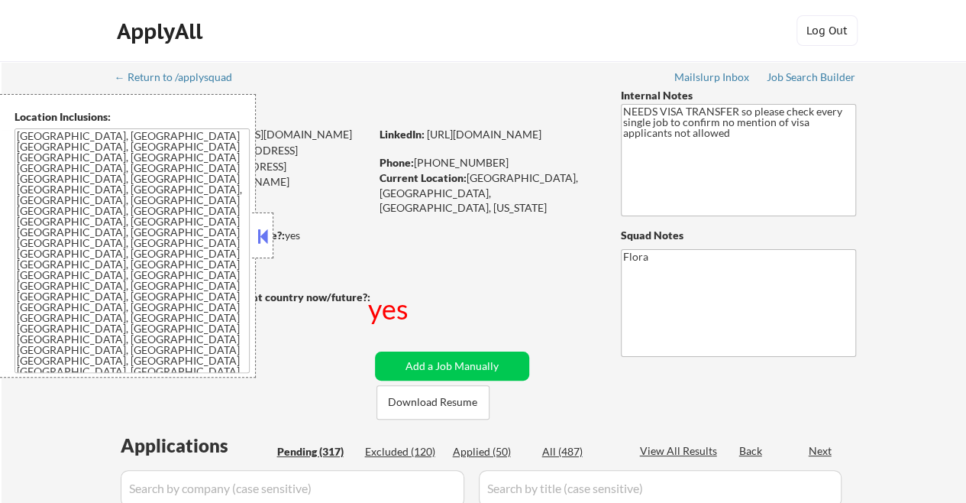
select select ""pending""
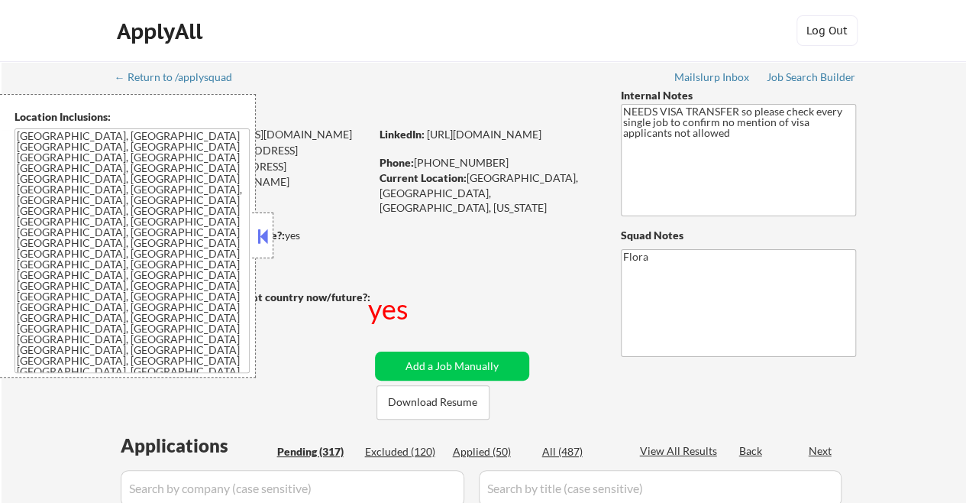
select select ""pending""
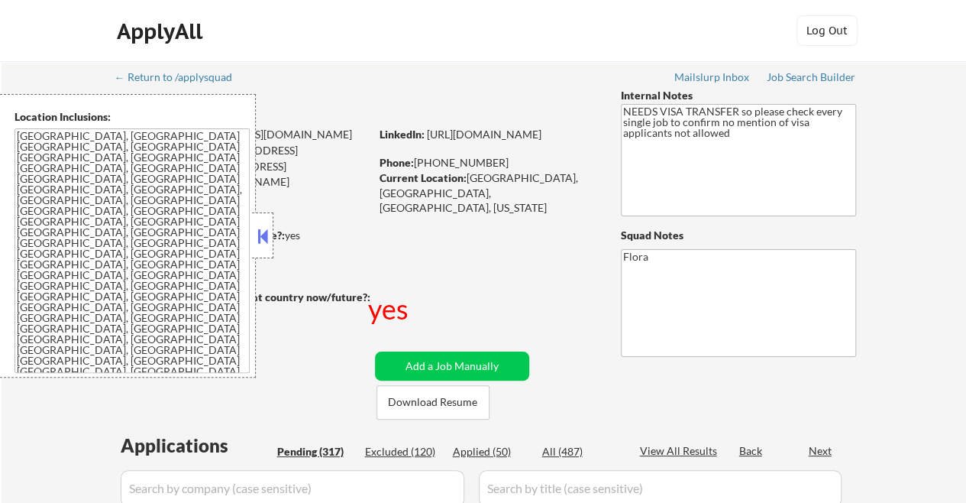
select select ""pending""
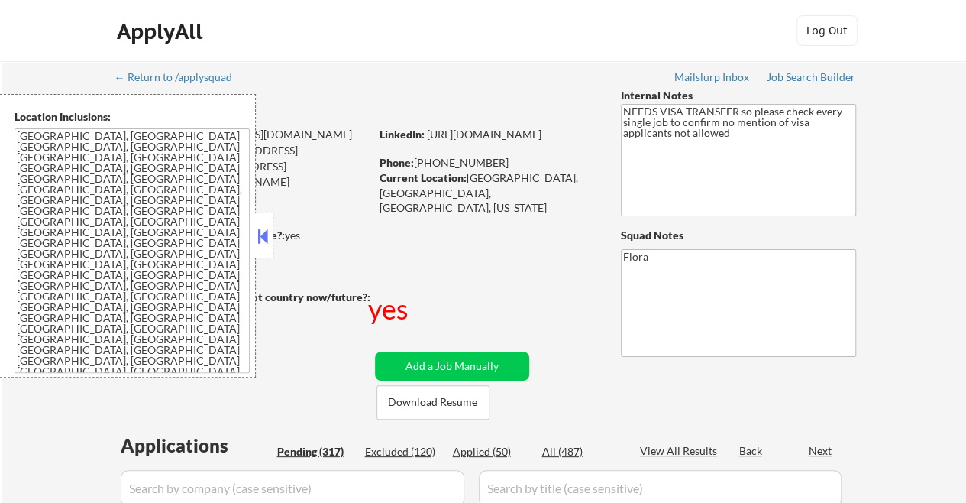
select select ""pending""
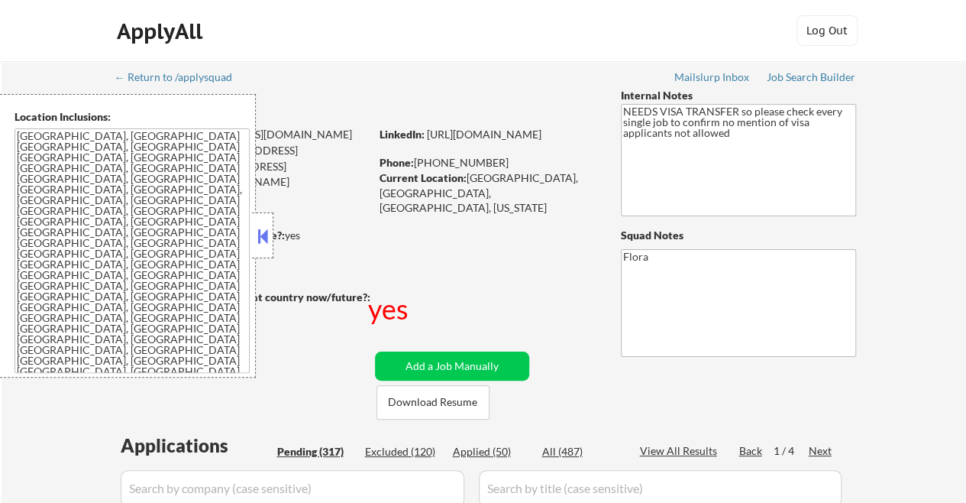
click at [266, 238] on button at bounding box center [262, 236] width 17 height 23
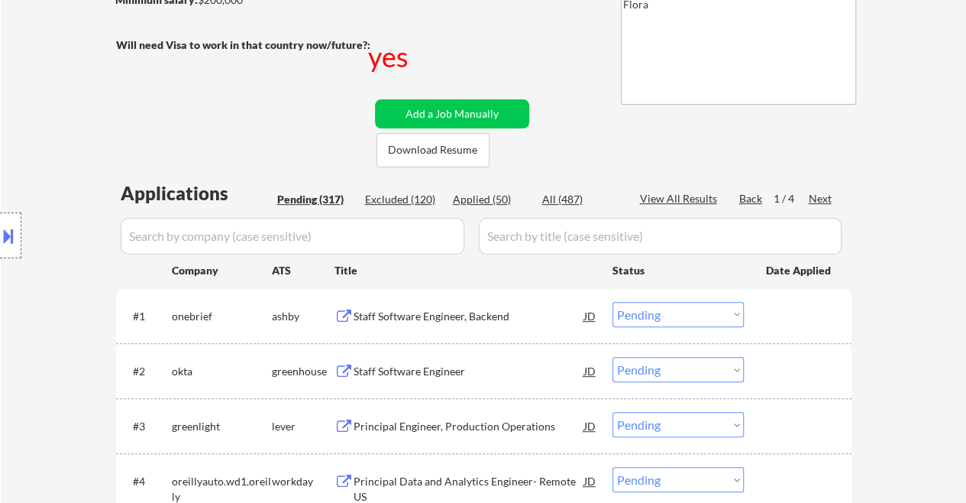
scroll to position [229, 0]
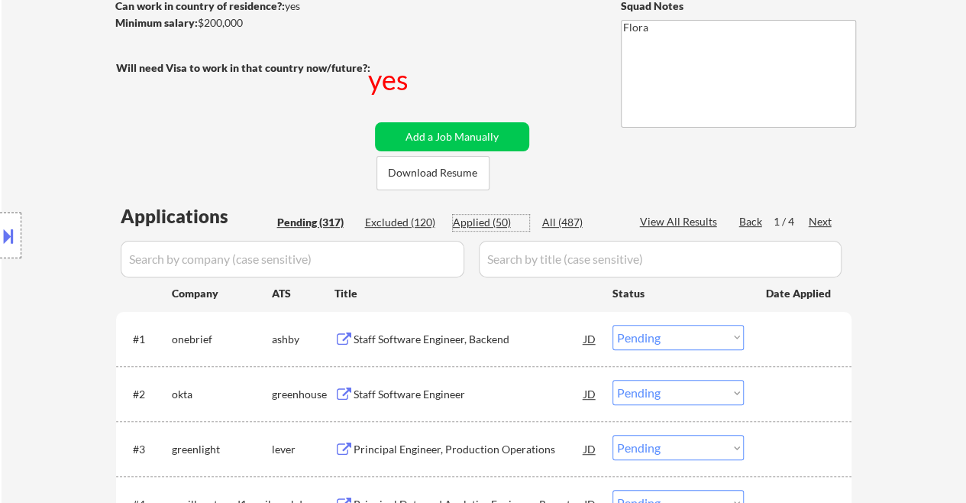
click at [490, 225] on div "Applied (50)" at bounding box center [491, 222] width 76 height 15
select select ""applied""
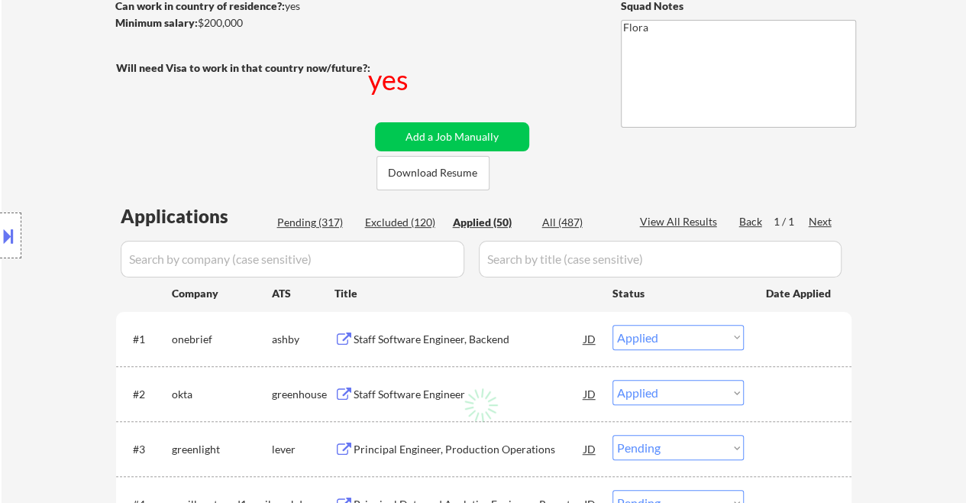
select select ""applied""
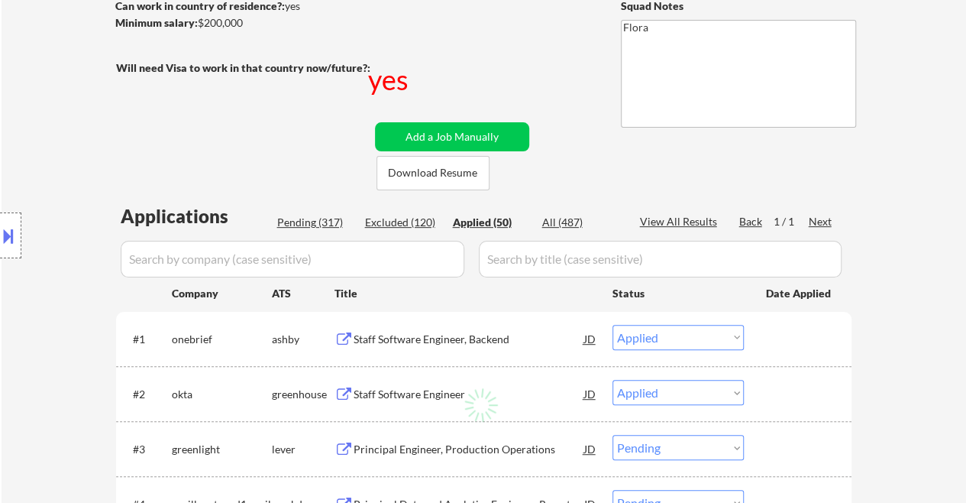
select select ""applied""
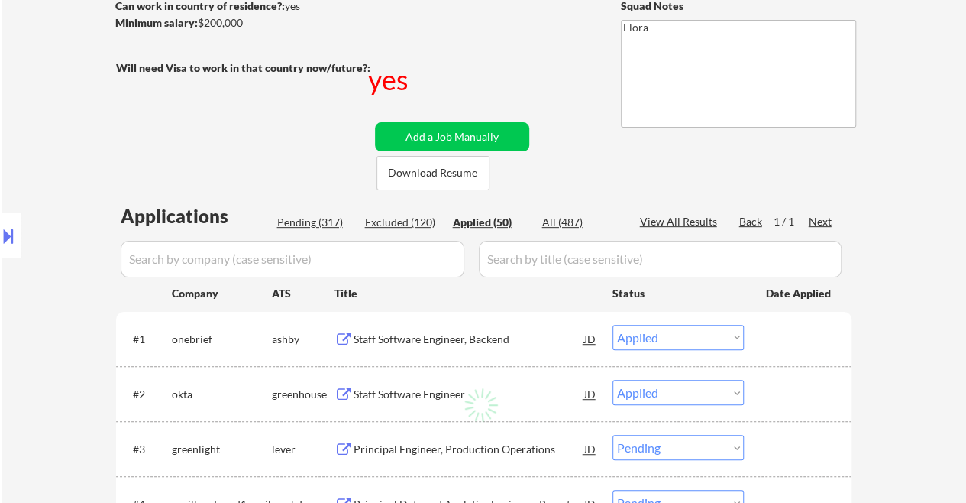
select select ""applied""
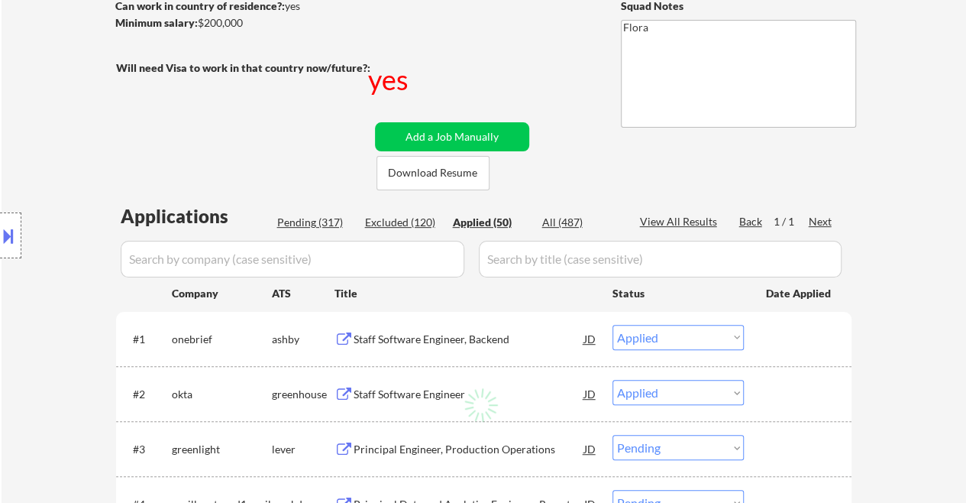
select select ""applied""
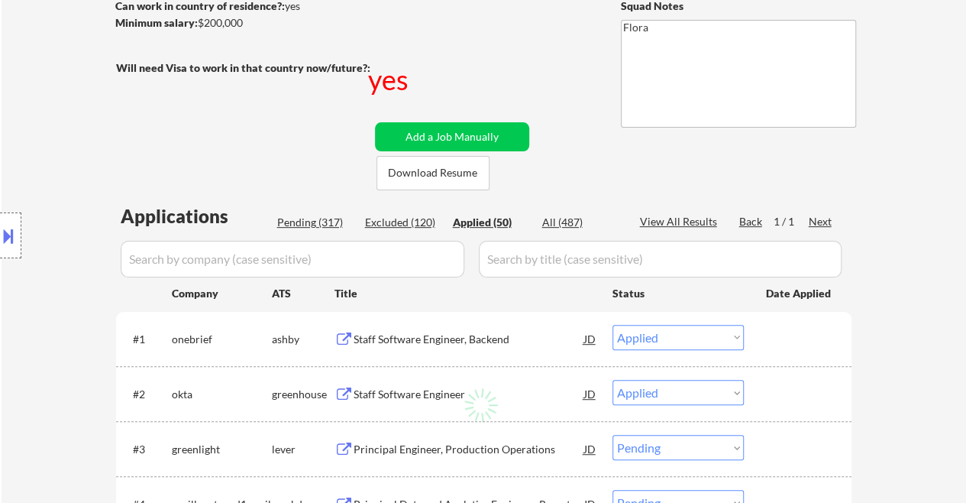
select select ""applied""
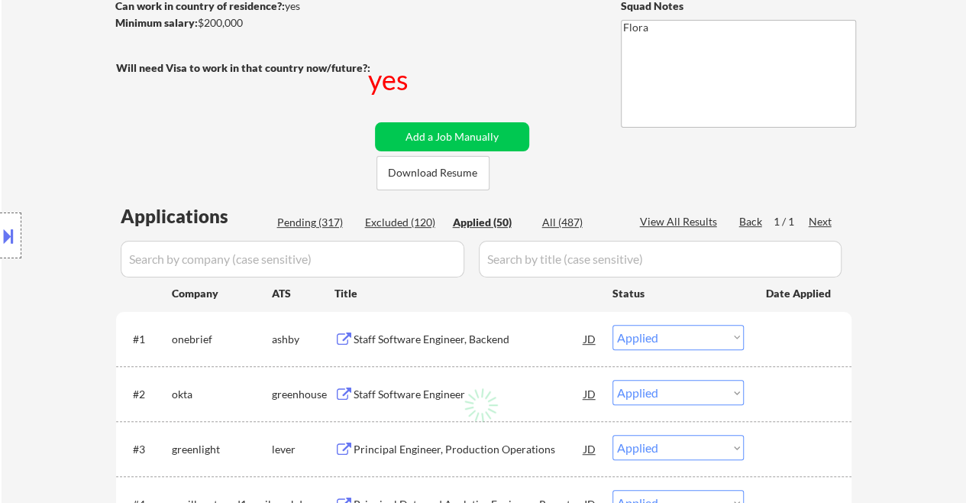
select select ""applied""
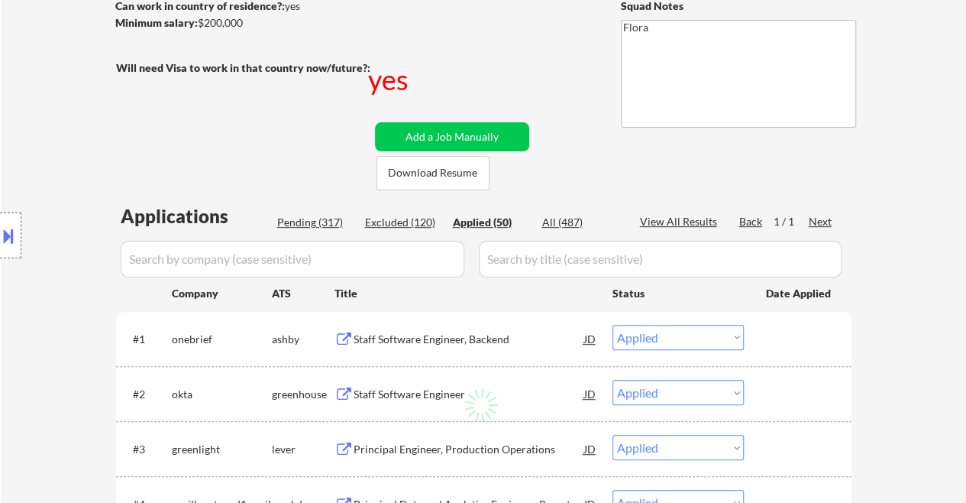
select select ""applied""
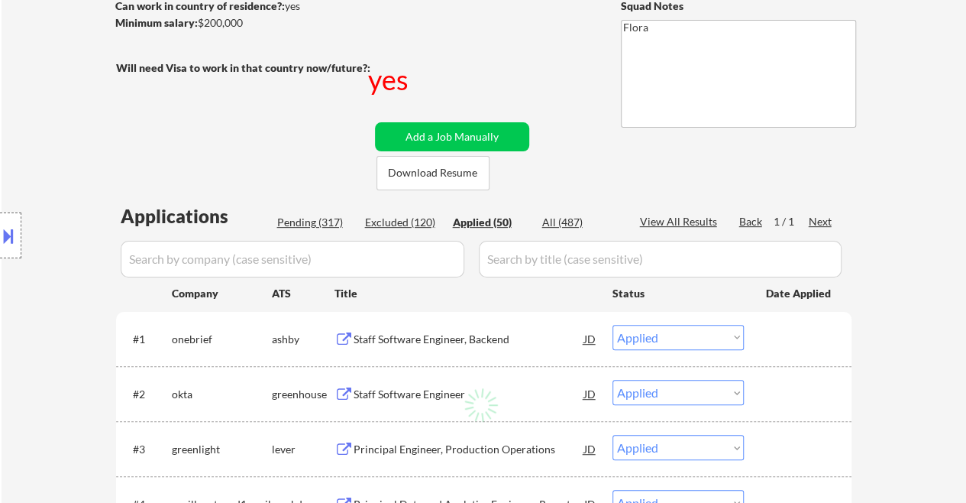
select select ""applied""
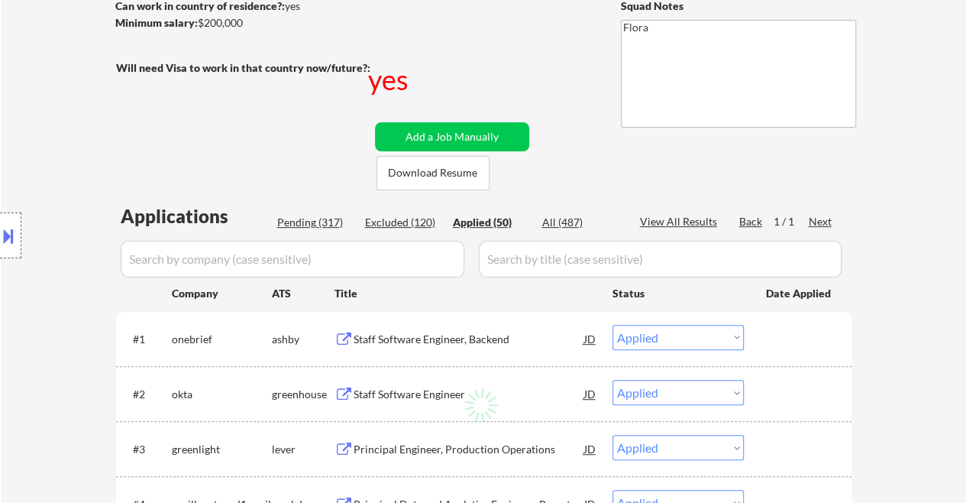
select select ""applied""
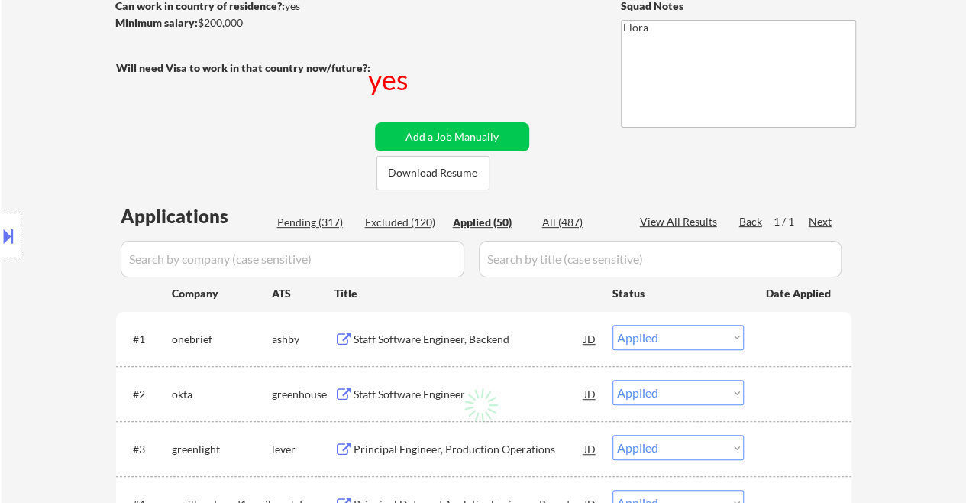
select select ""applied""
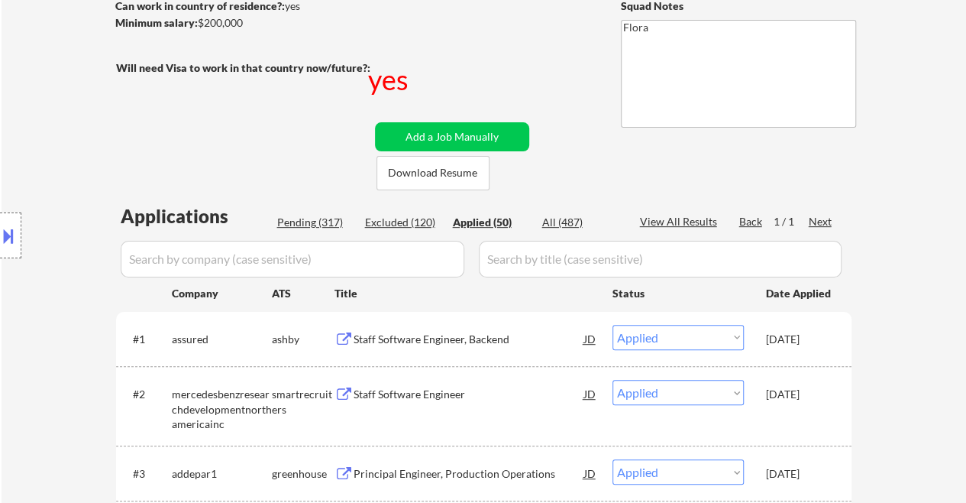
select select ""applied""
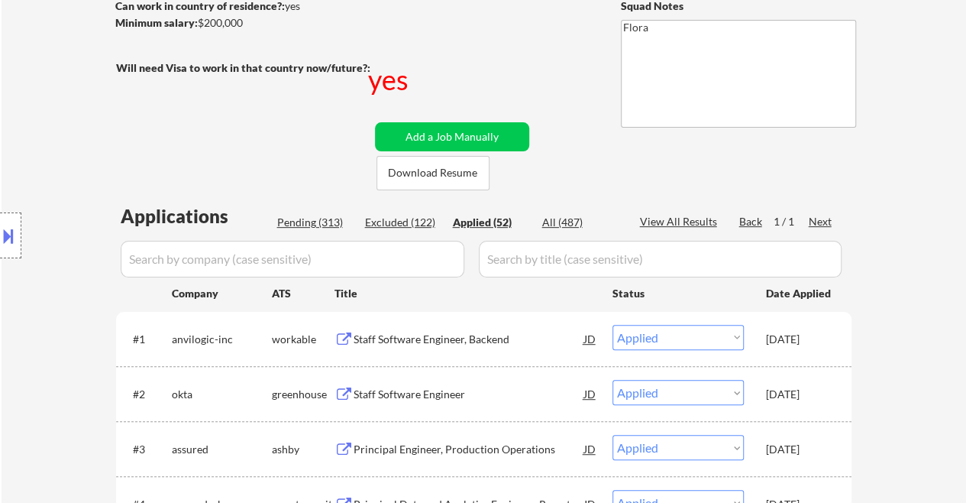
select select ""applied""
